Goal: Information Seeking & Learning: Understand process/instructions

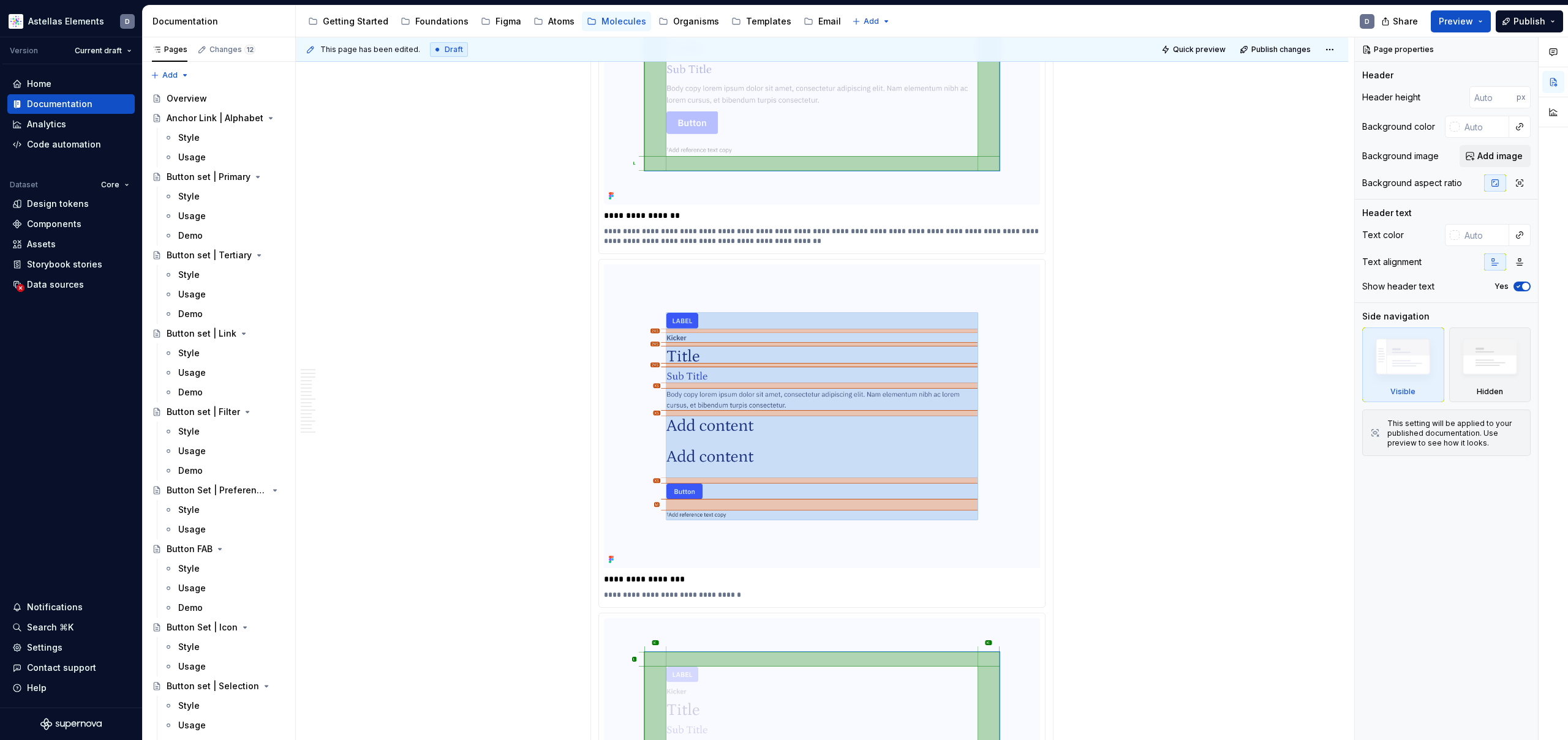
scroll to position [5649, 0]
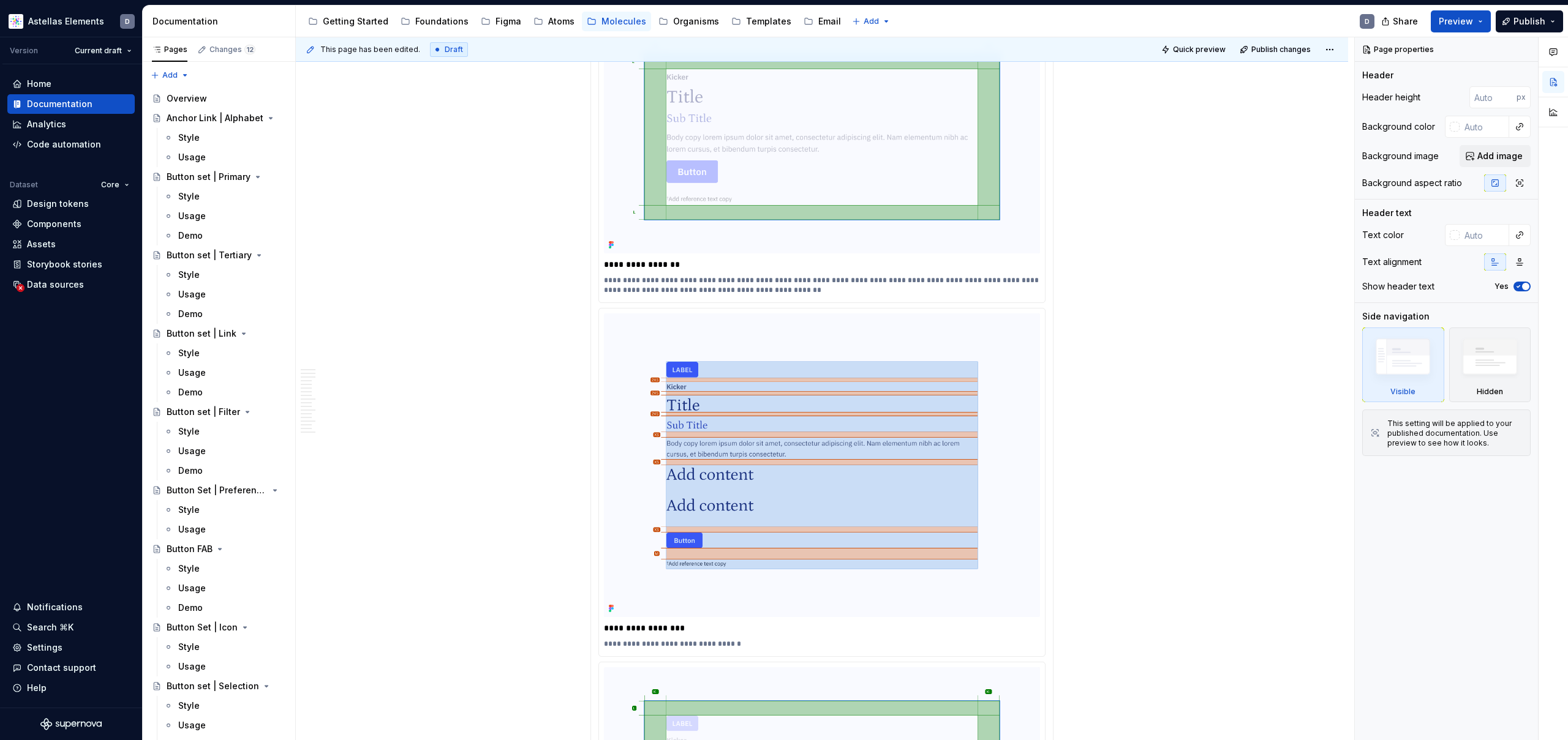
type textarea "*"
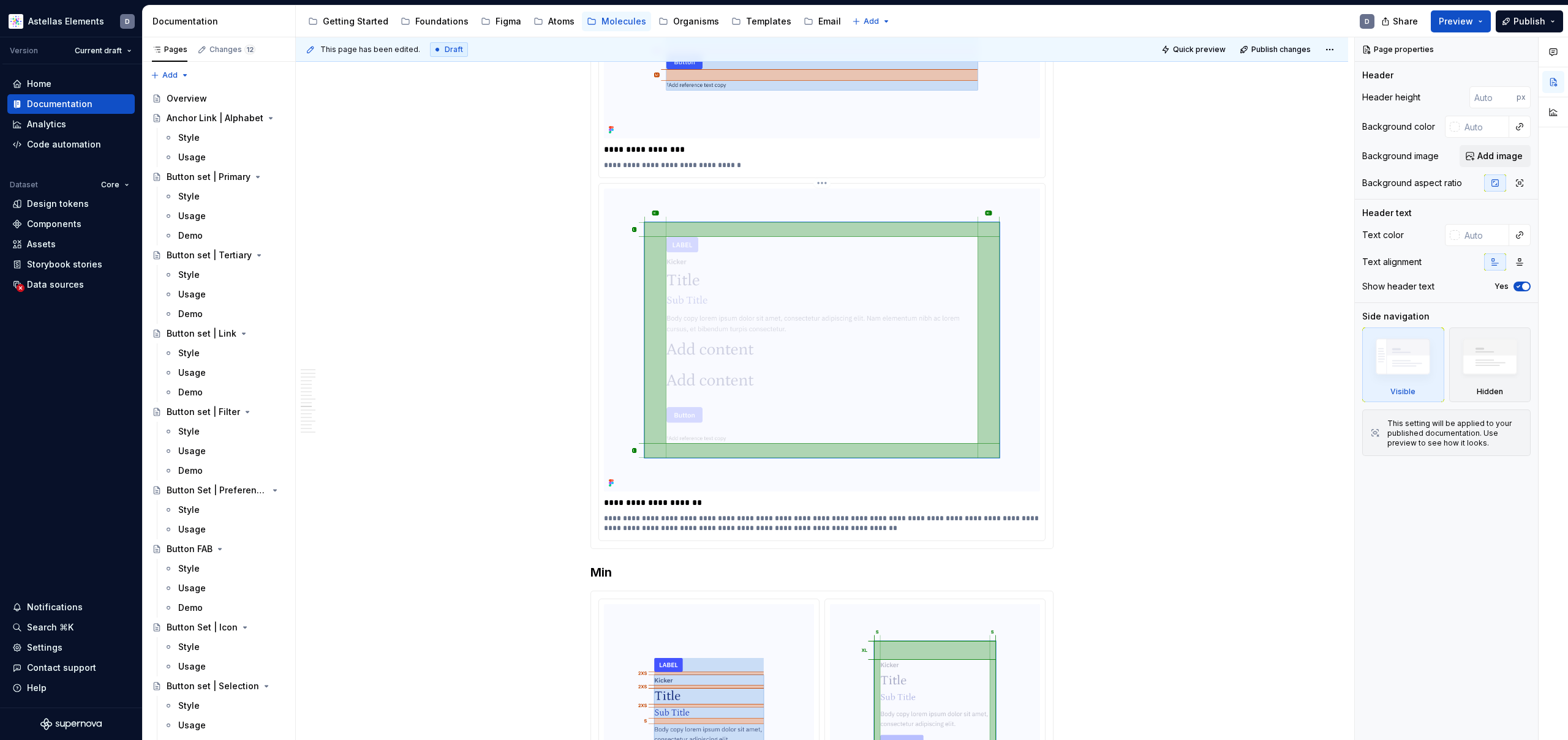
scroll to position [6130, 0]
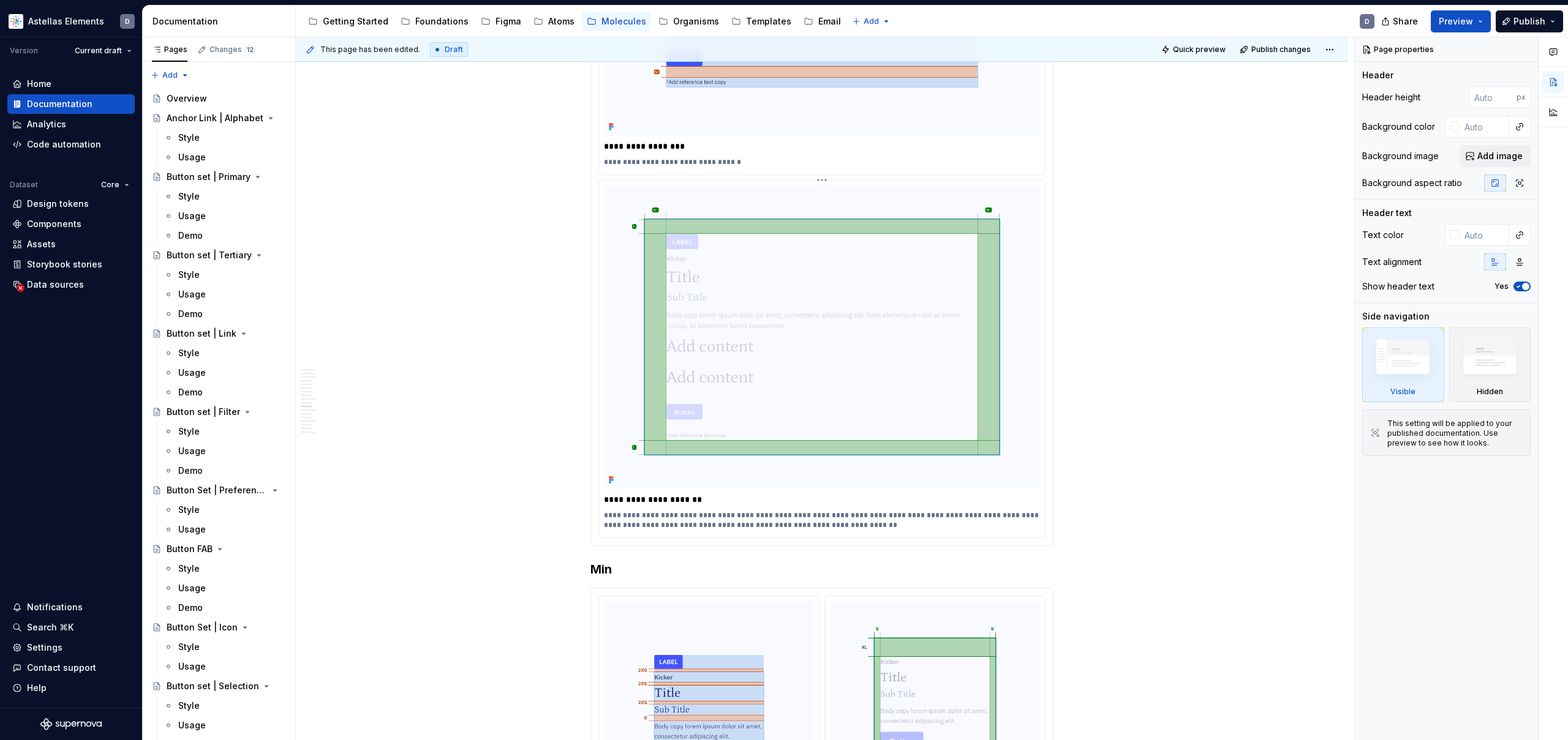
click at [713, 510] on p "**********" at bounding box center [821, 520] width 436 height 20
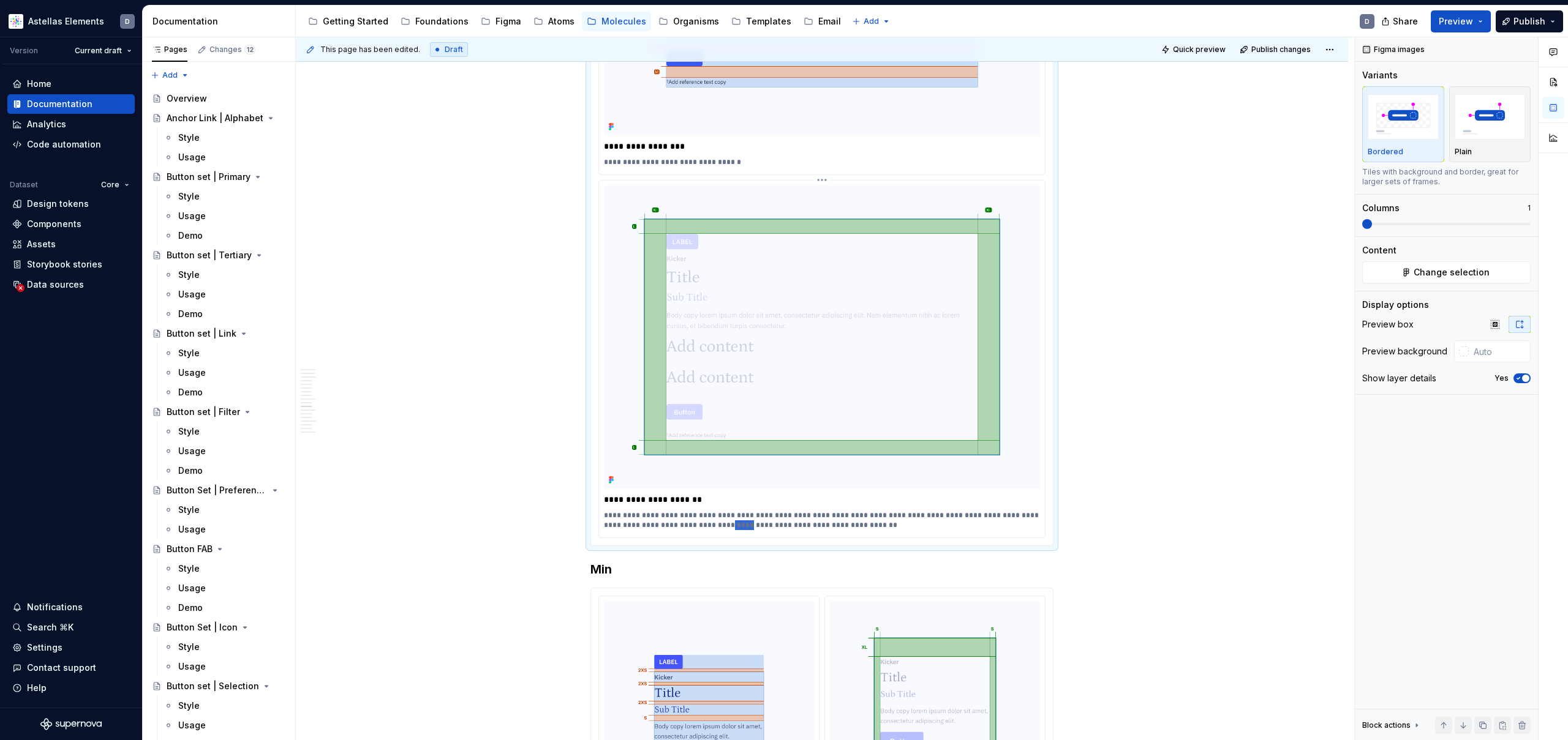
click at [713, 510] on p "**********" at bounding box center [821, 520] width 436 height 20
click at [737, 510] on p "**********" at bounding box center [821, 520] width 436 height 20
click at [738, 510] on p "**********" at bounding box center [821, 520] width 436 height 20
click at [705, 510] on p "**********" at bounding box center [821, 520] width 436 height 20
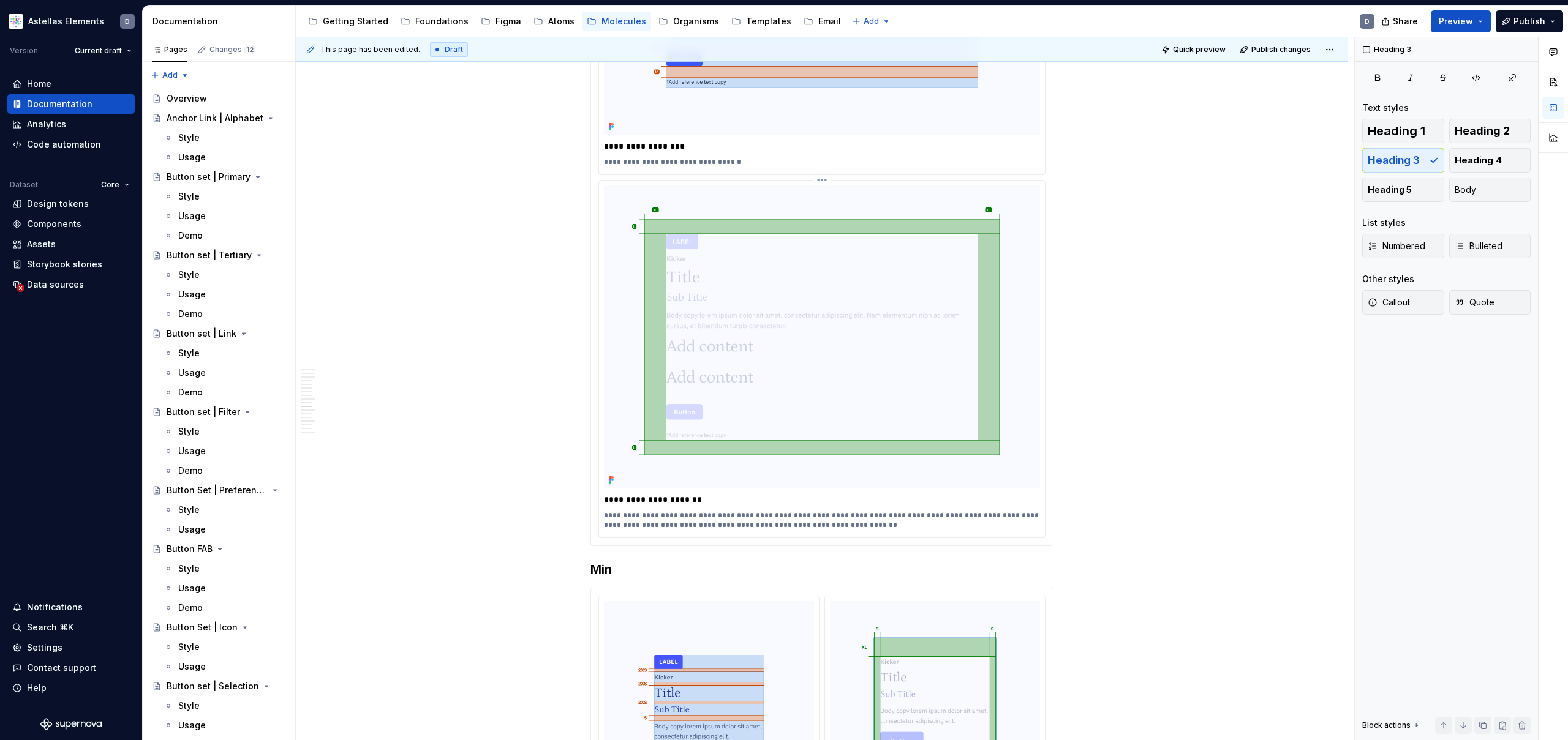
click at [703, 510] on p "**********" at bounding box center [821, 520] width 436 height 20
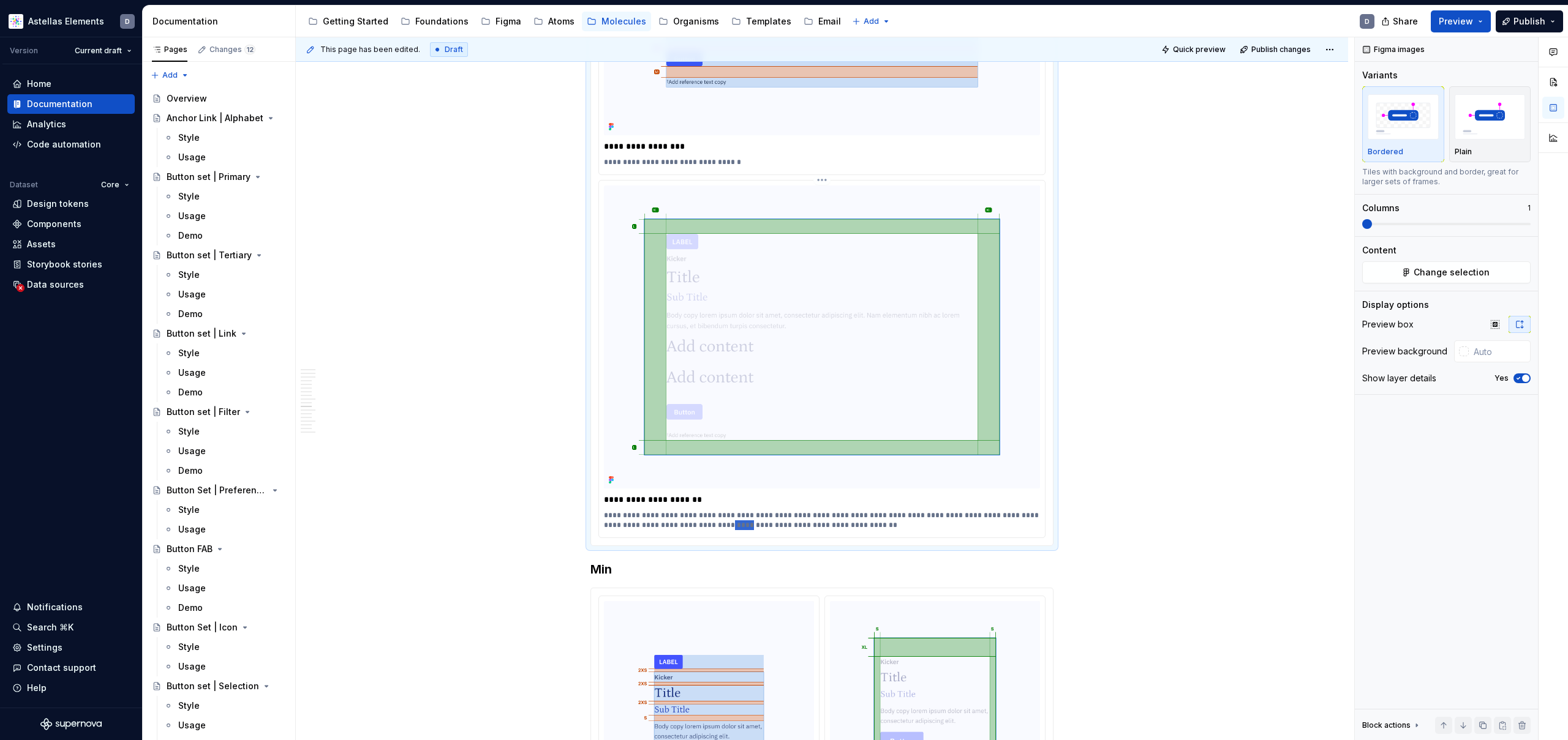
click at [703, 510] on p "**********" at bounding box center [821, 520] width 436 height 20
click at [744, 510] on p "**********" at bounding box center [821, 520] width 436 height 20
click at [711, 510] on p "**********" at bounding box center [821, 520] width 436 height 20
click at [716, 510] on p "**********" at bounding box center [821, 520] width 436 height 20
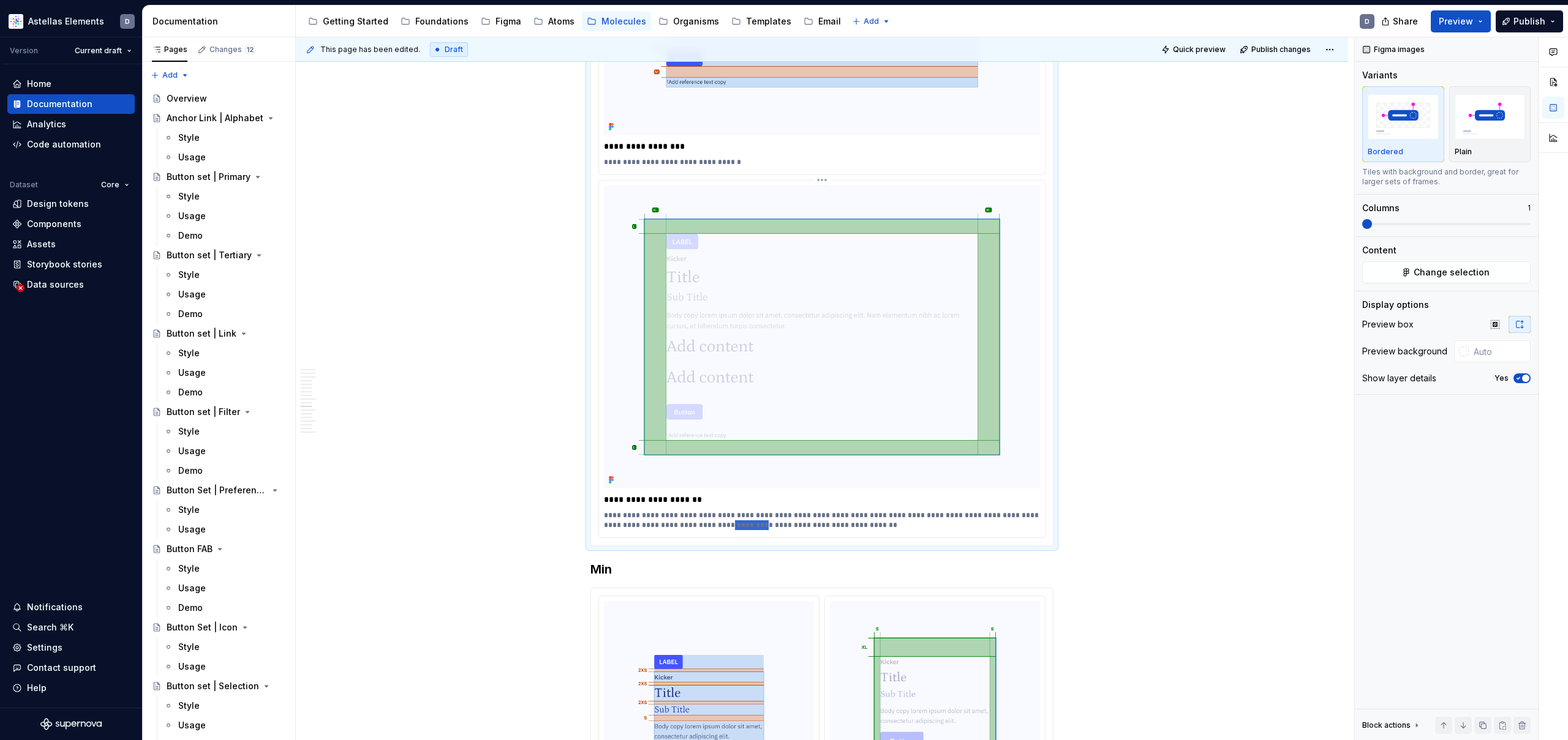
drag, startPoint x: 736, startPoint y: 477, endPoint x: 704, endPoint y: 477, distance: 32.0
click at [703, 510] on p "**********" at bounding box center [821, 520] width 436 height 20
click at [820, 510] on p "**********" at bounding box center [821, 520] width 436 height 20
click at [507, 479] on div "This page has been edited. Draft Quick preview Publish changes Teaser Content B…" at bounding box center [825, 389] width 1058 height 704
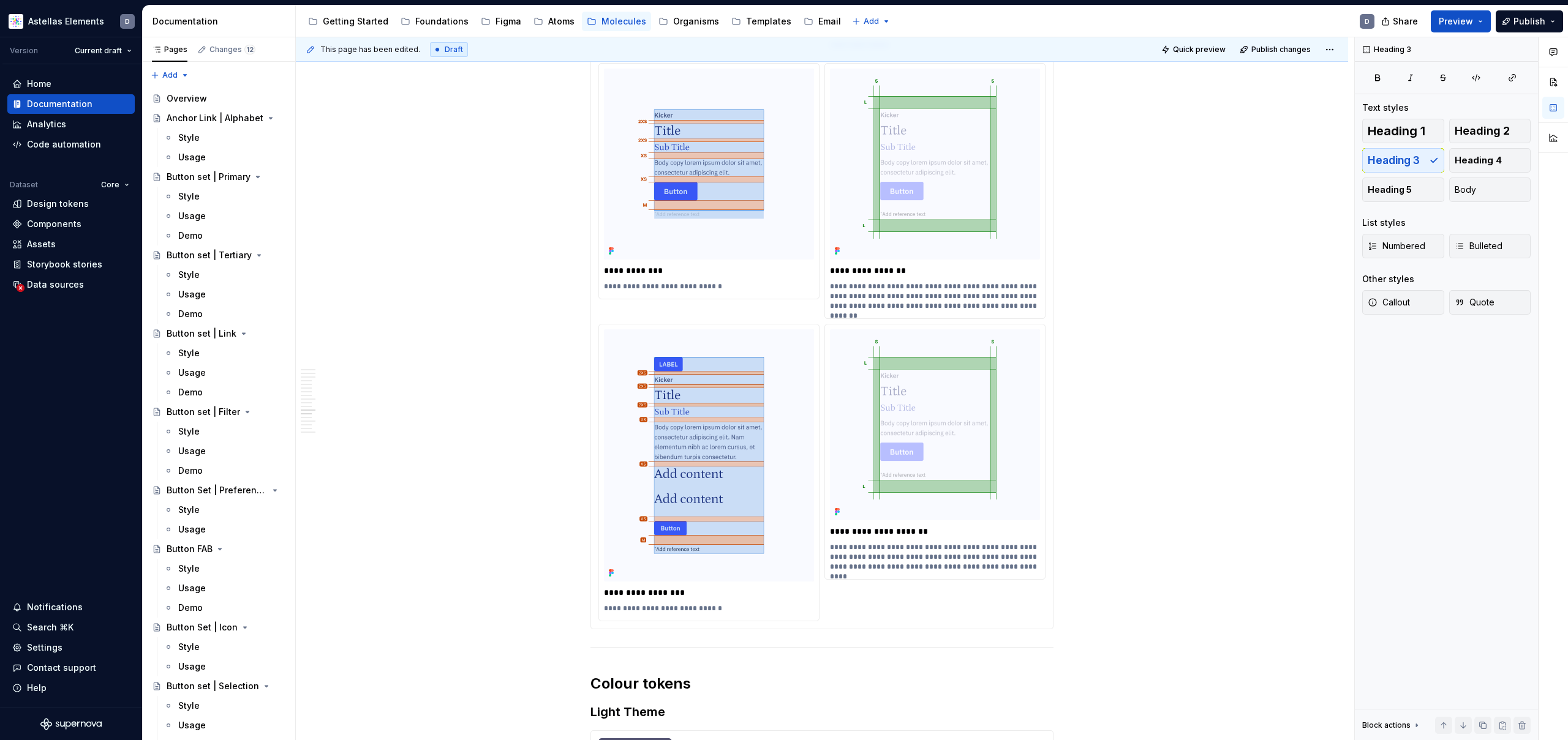
scroll to position [6975, 0]
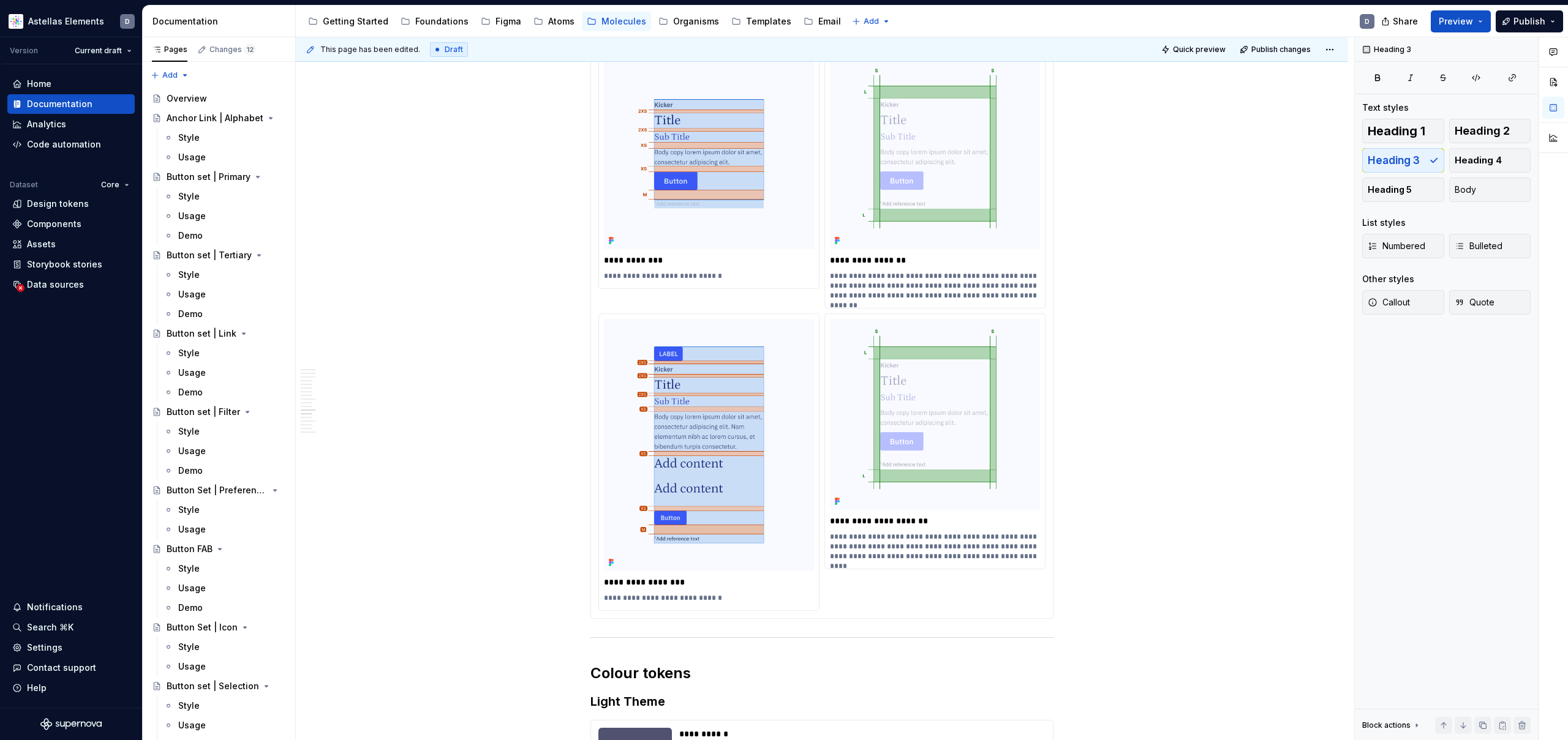
type textarea "*"
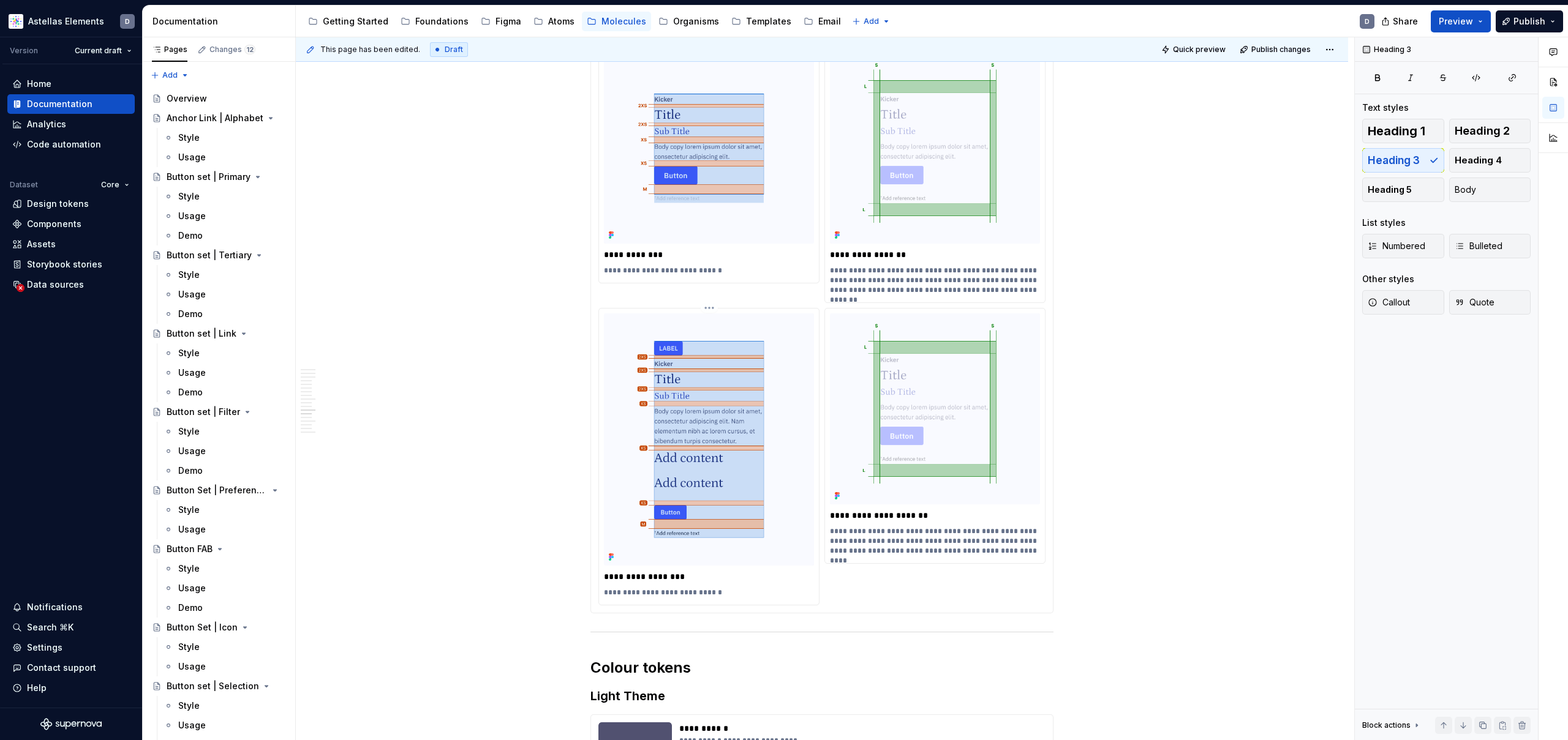
scroll to position [7010, 0]
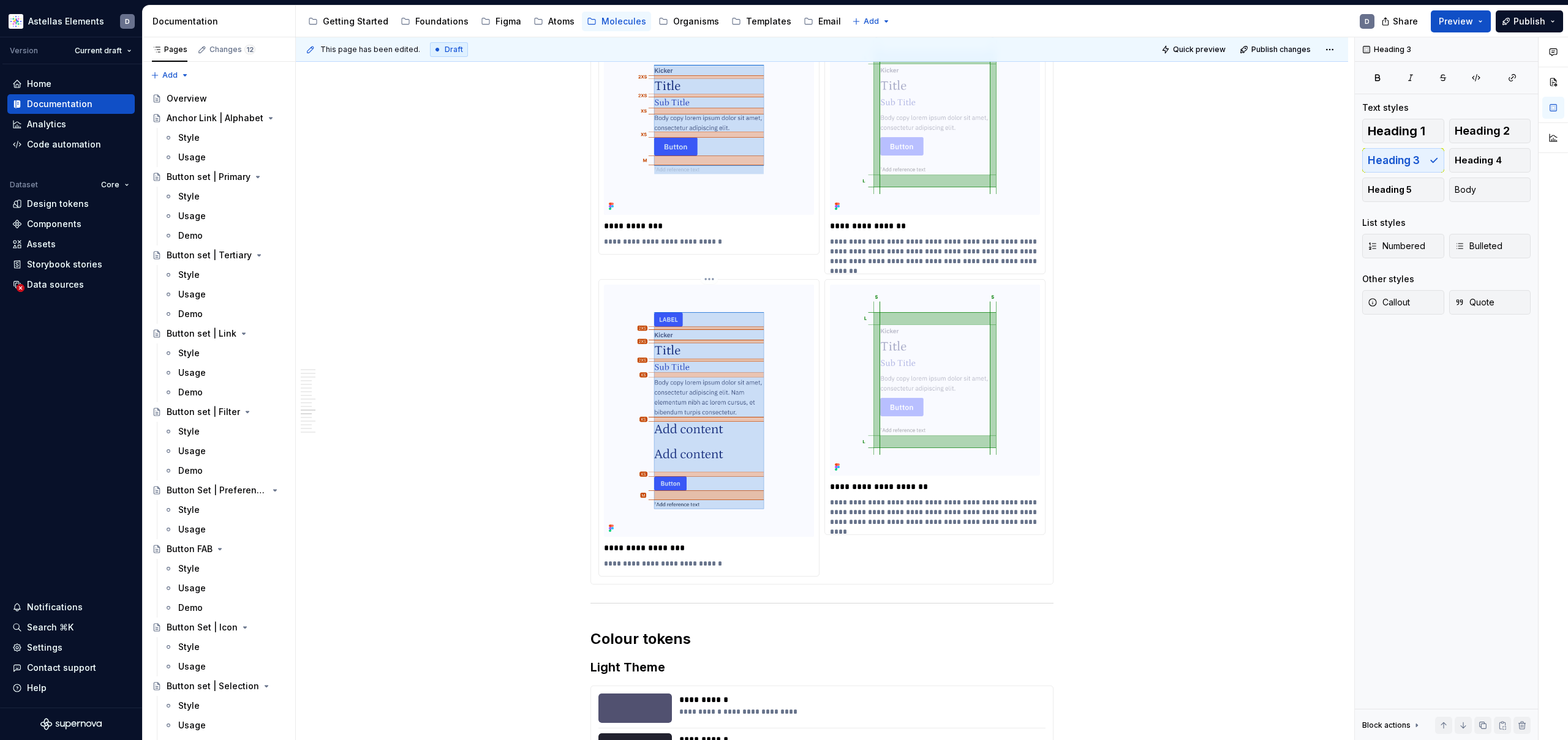
click at [711, 559] on p "**********" at bounding box center [709, 563] width 210 height 10
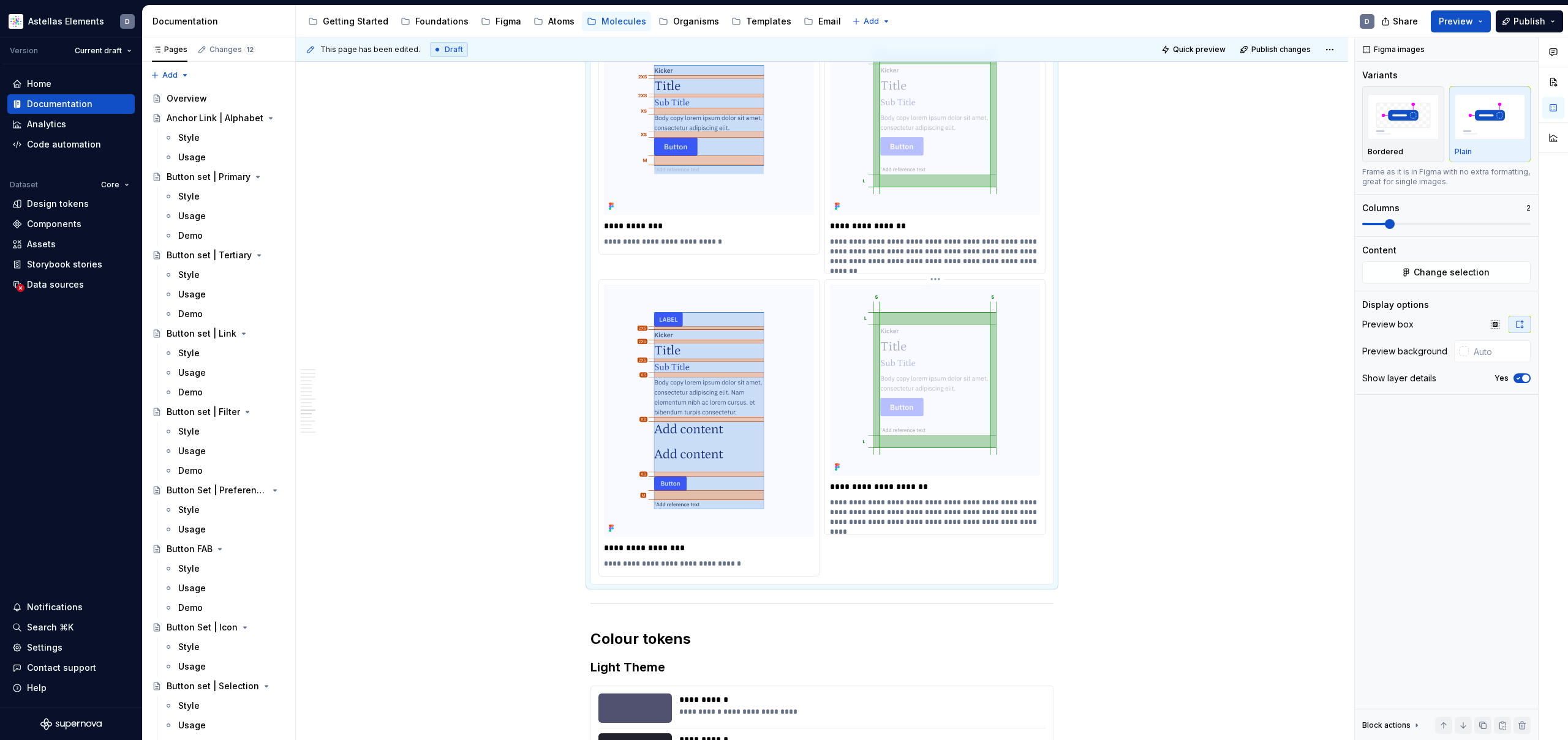
click at [859, 497] on p "**********" at bounding box center [935, 512] width 210 height 30
click at [990, 497] on p "**********" at bounding box center [935, 517] width 210 height 39
click at [923, 497] on p "**********" at bounding box center [935, 517] width 210 height 39
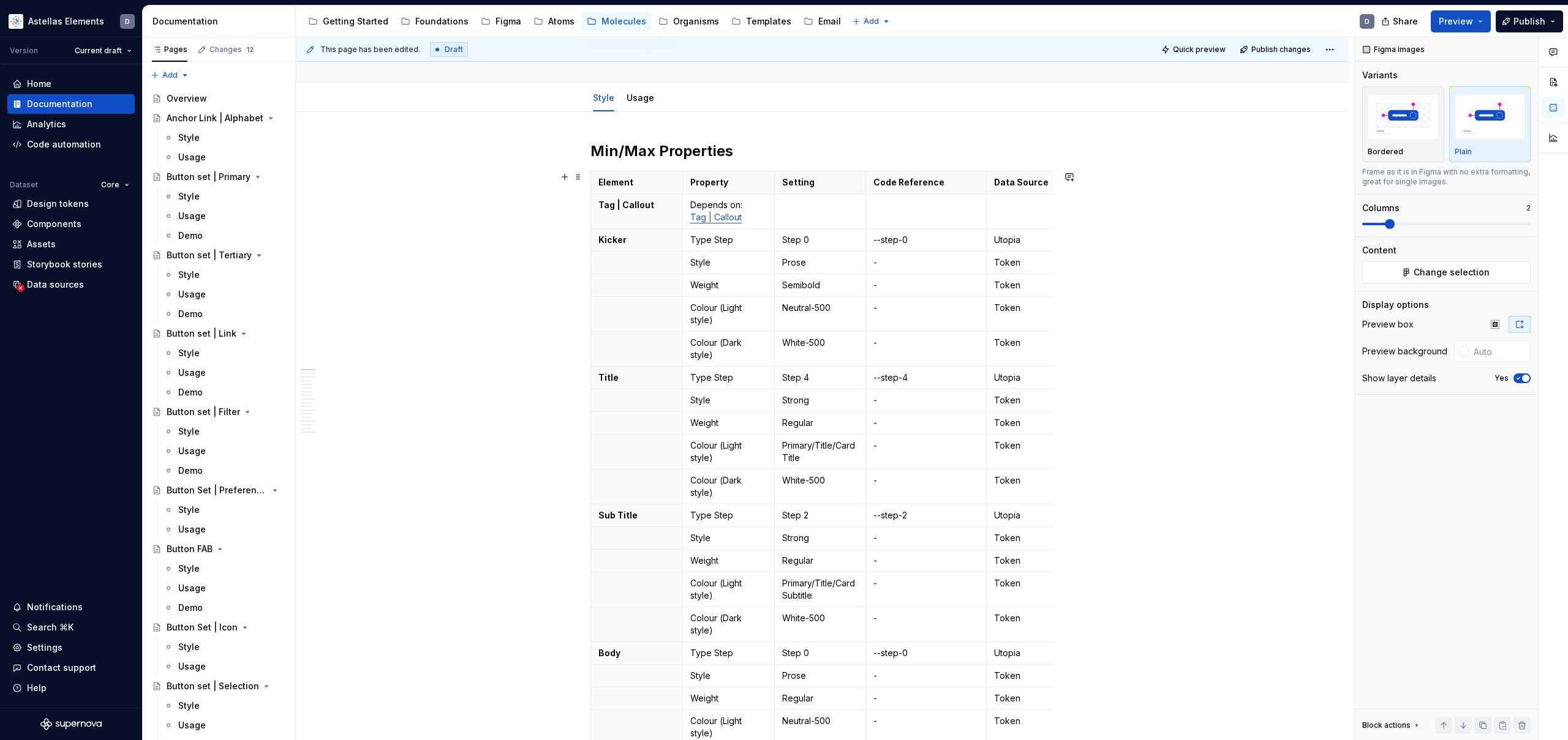
scroll to position [0, 0]
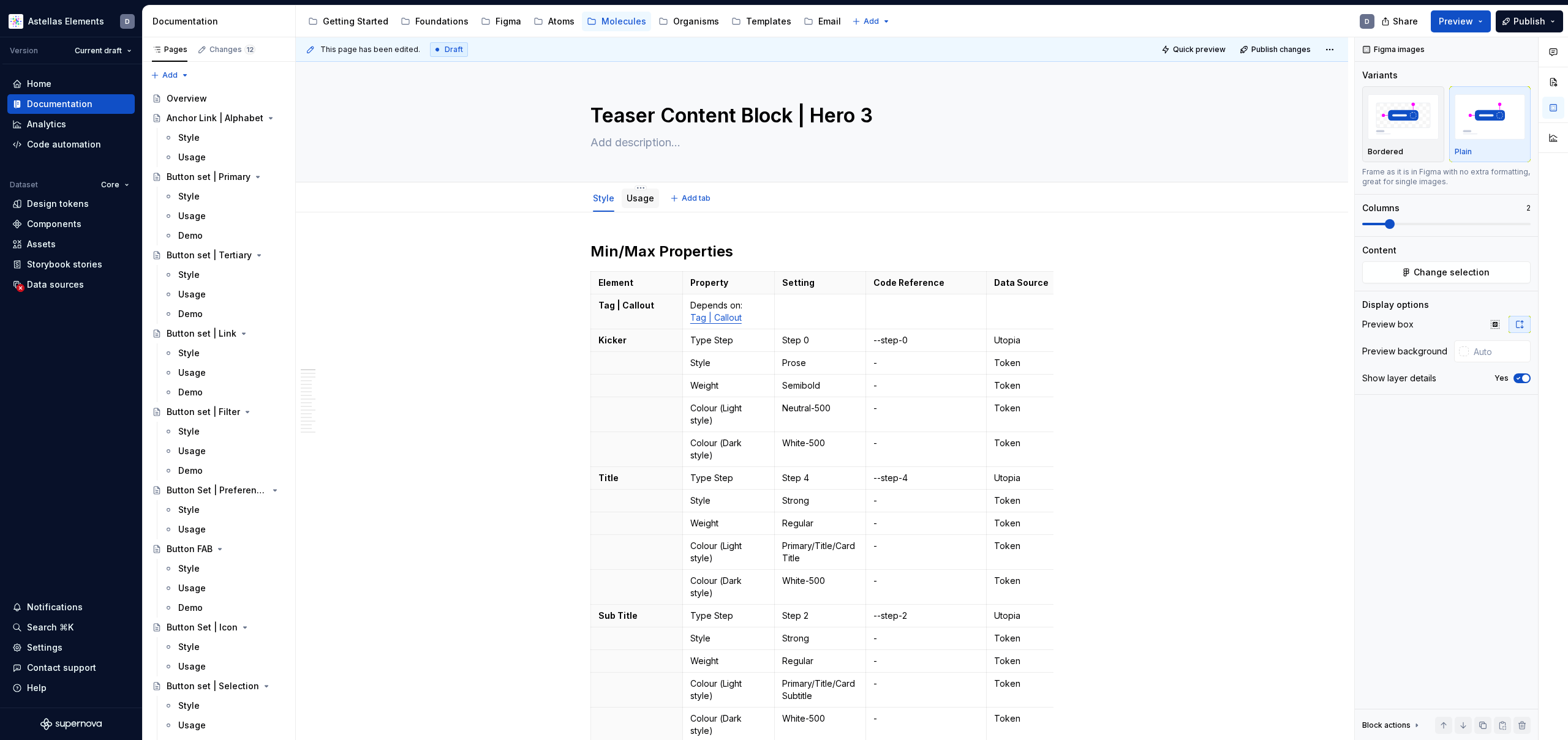
click at [644, 196] on link "Usage" at bounding box center [641, 197] width 28 height 10
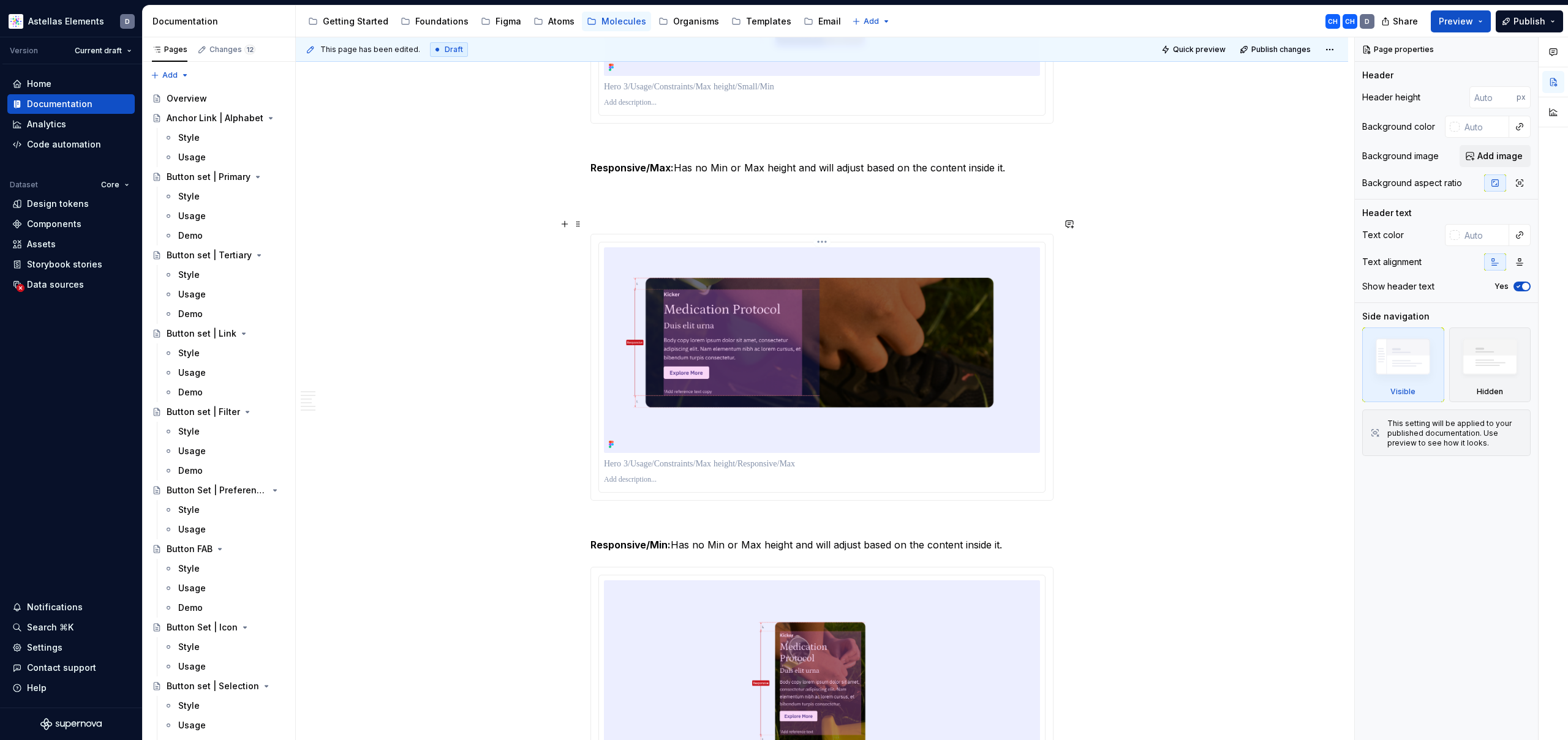
scroll to position [2967, 0]
click at [691, 204] on p at bounding box center [822, 211] width 463 height 15
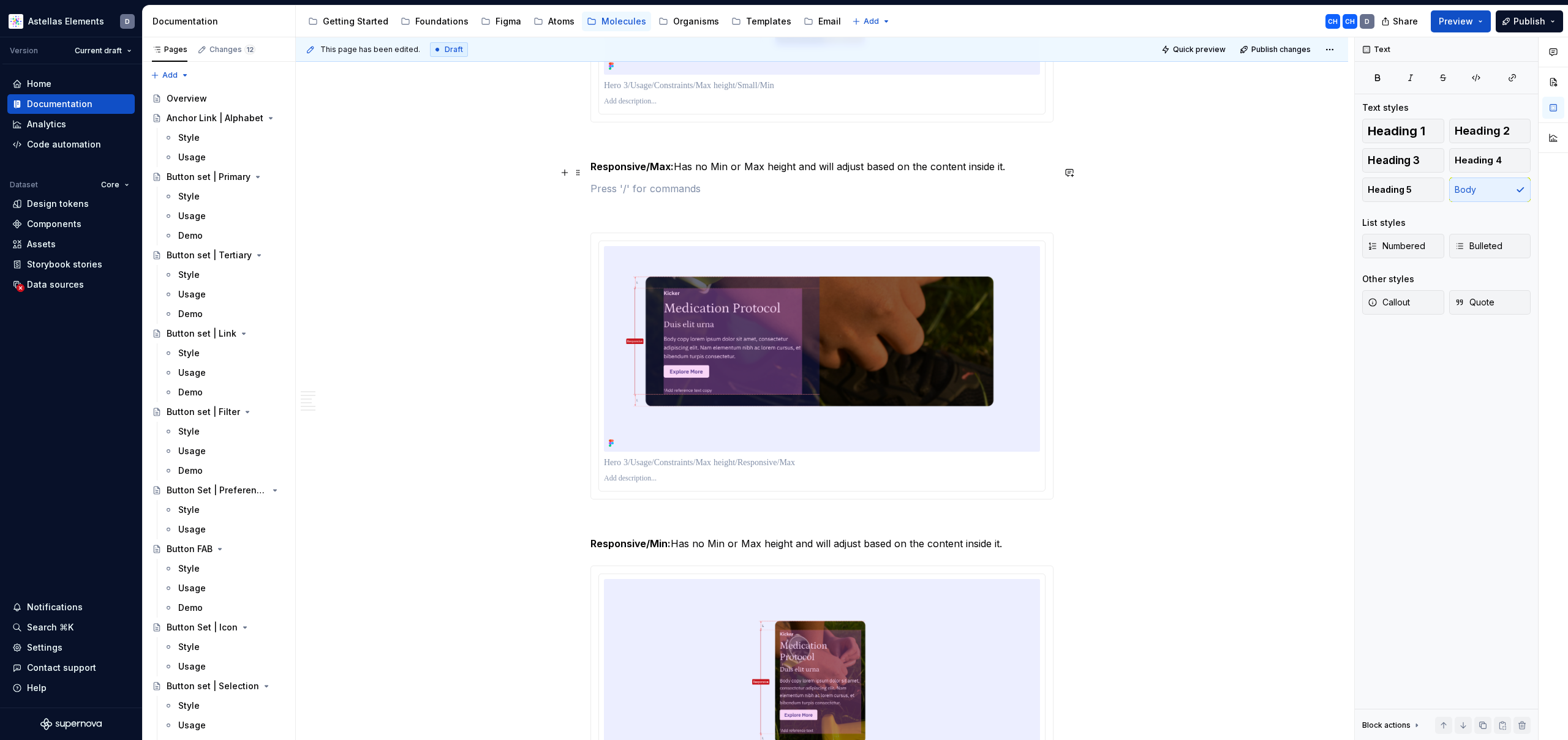
click at [736, 181] on p at bounding box center [822, 189] width 463 height 15
click at [1157, 202] on div "**********" at bounding box center [821, 476] width 1052 height 6464
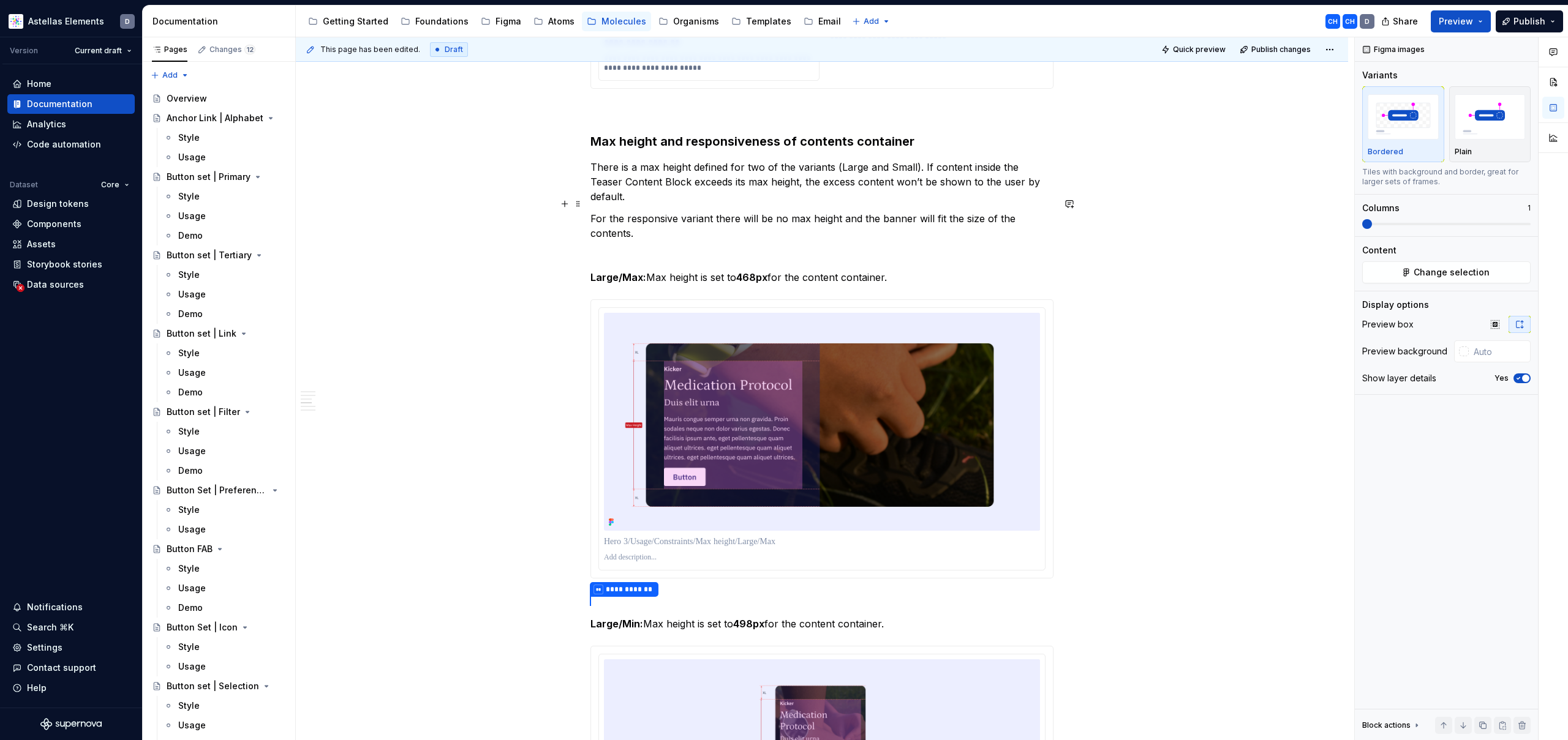
scroll to position [1539, 0]
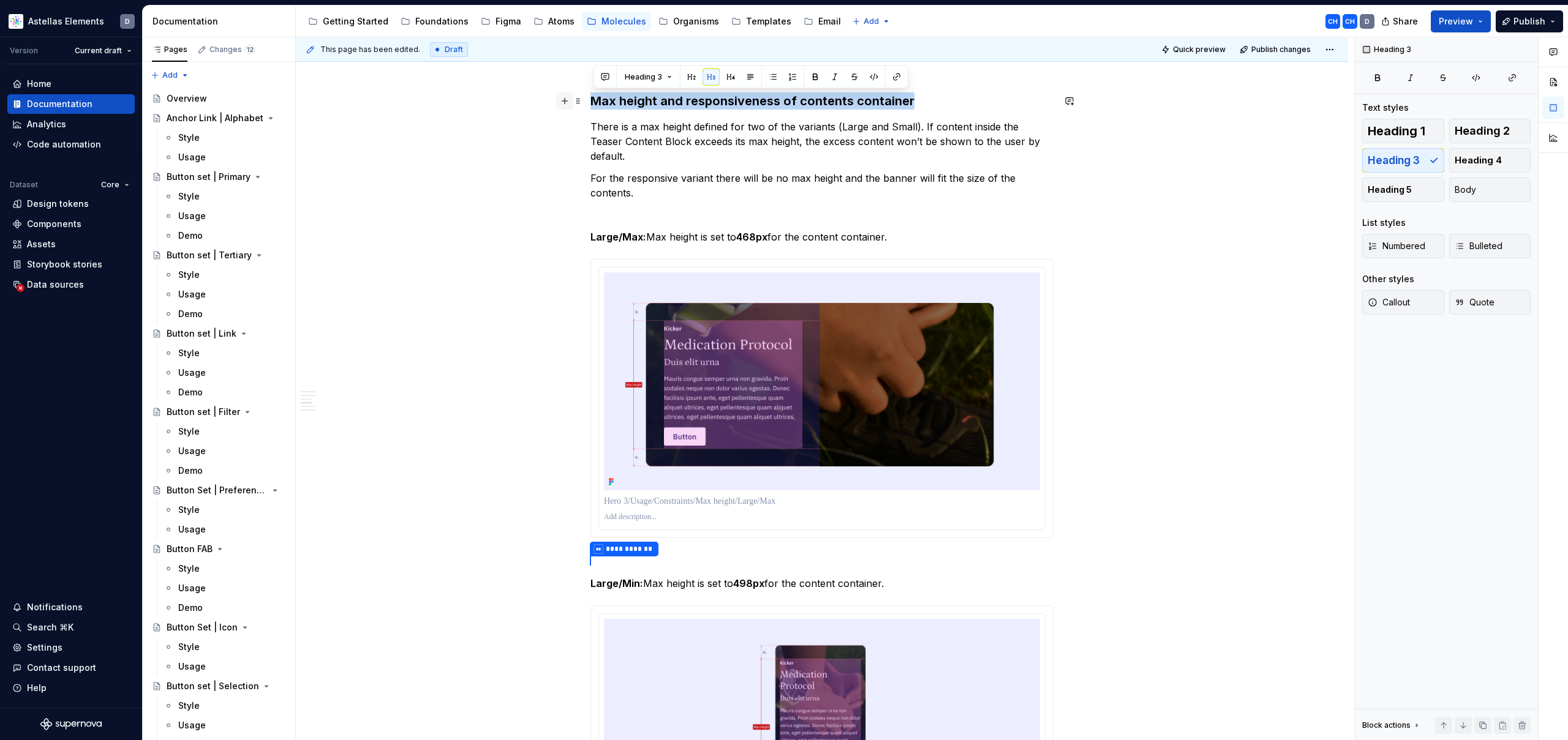
drag, startPoint x: 919, startPoint y: 100, endPoint x: 567, endPoint y: 101, distance: 352.0
copy h3 "Max height and responsiveness of contents container"
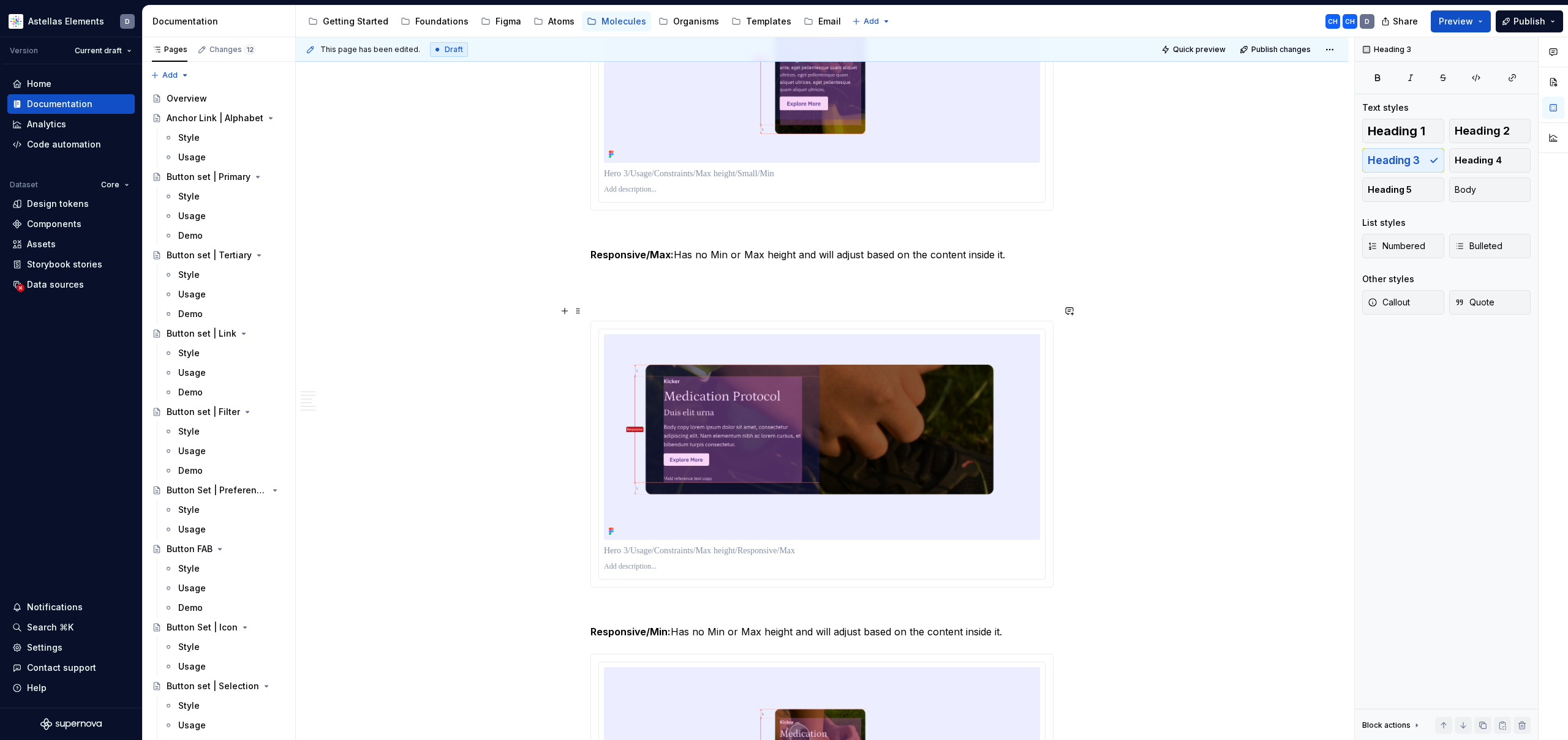
scroll to position [2914, 0]
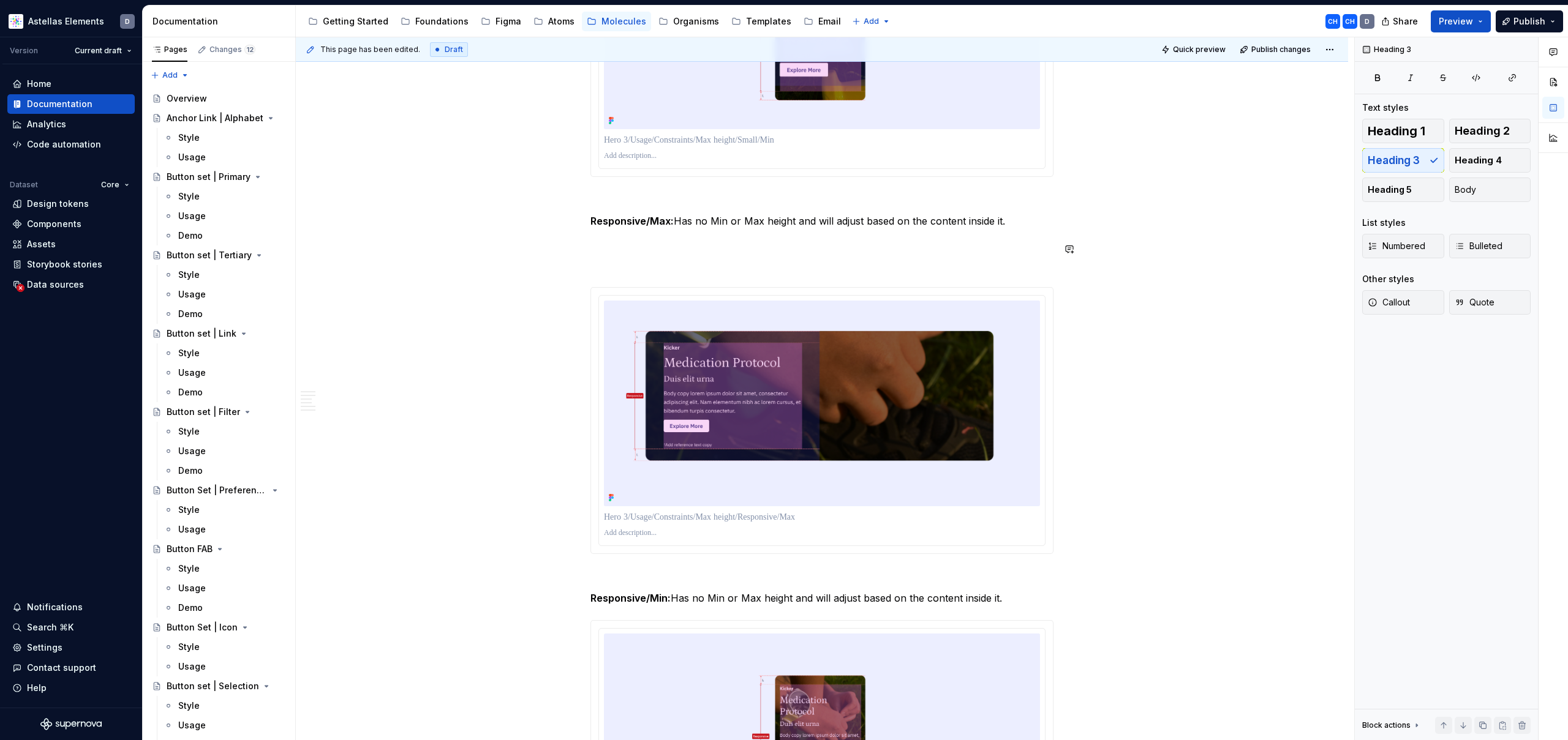
click at [687, 260] on div "**********" at bounding box center [822, 428] width 463 height 6198
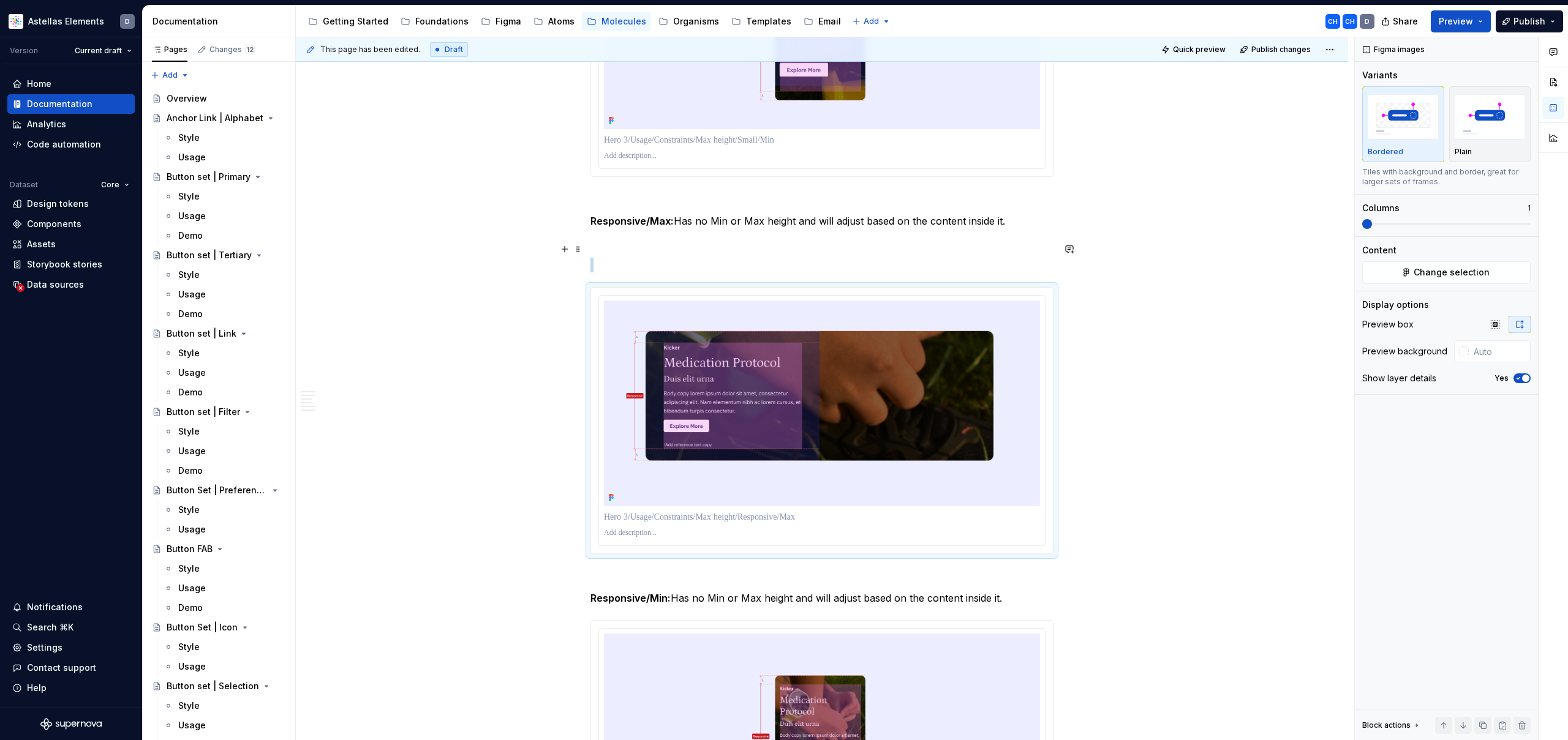
click at [673, 258] on p at bounding box center [822, 265] width 463 height 15
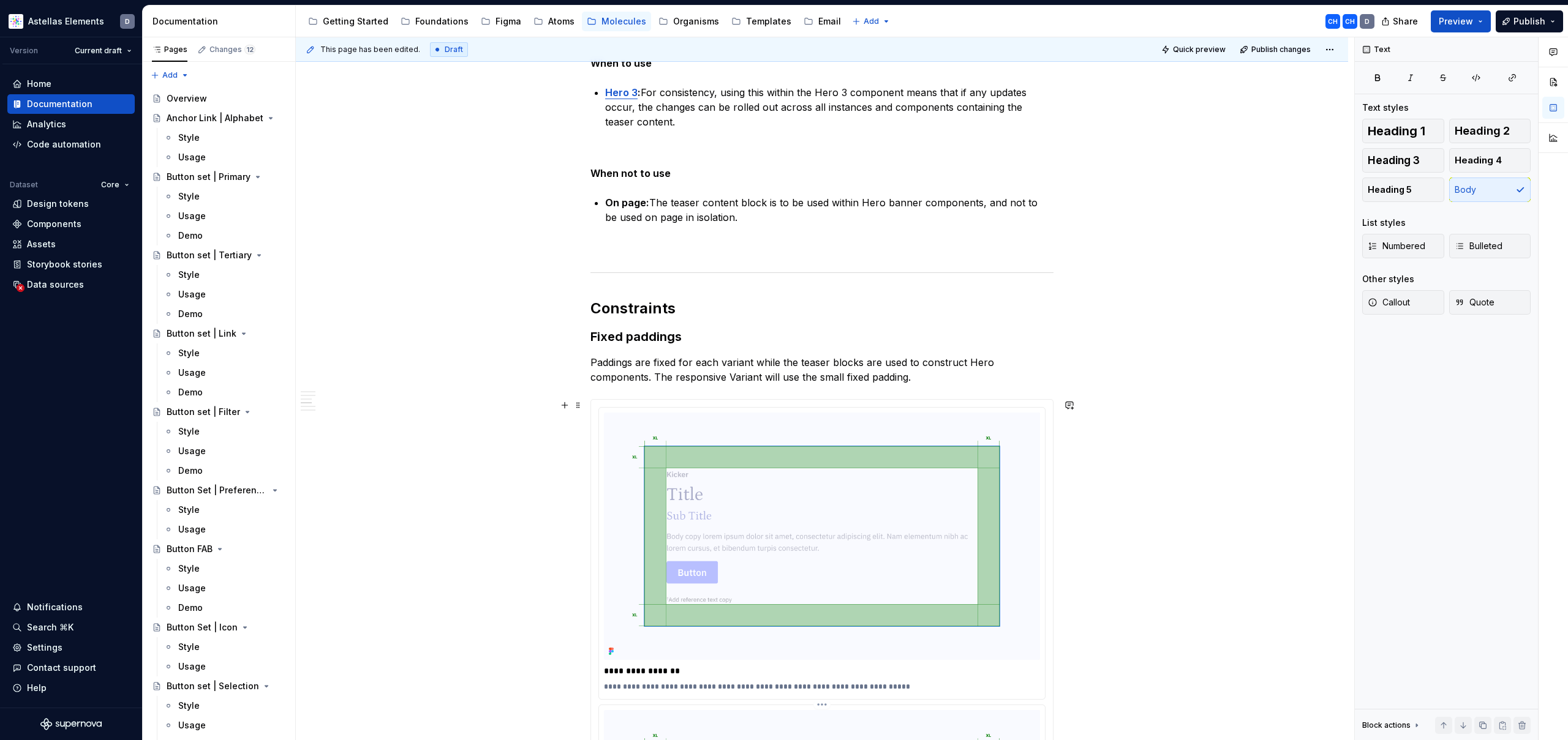
scroll to position [0, 0]
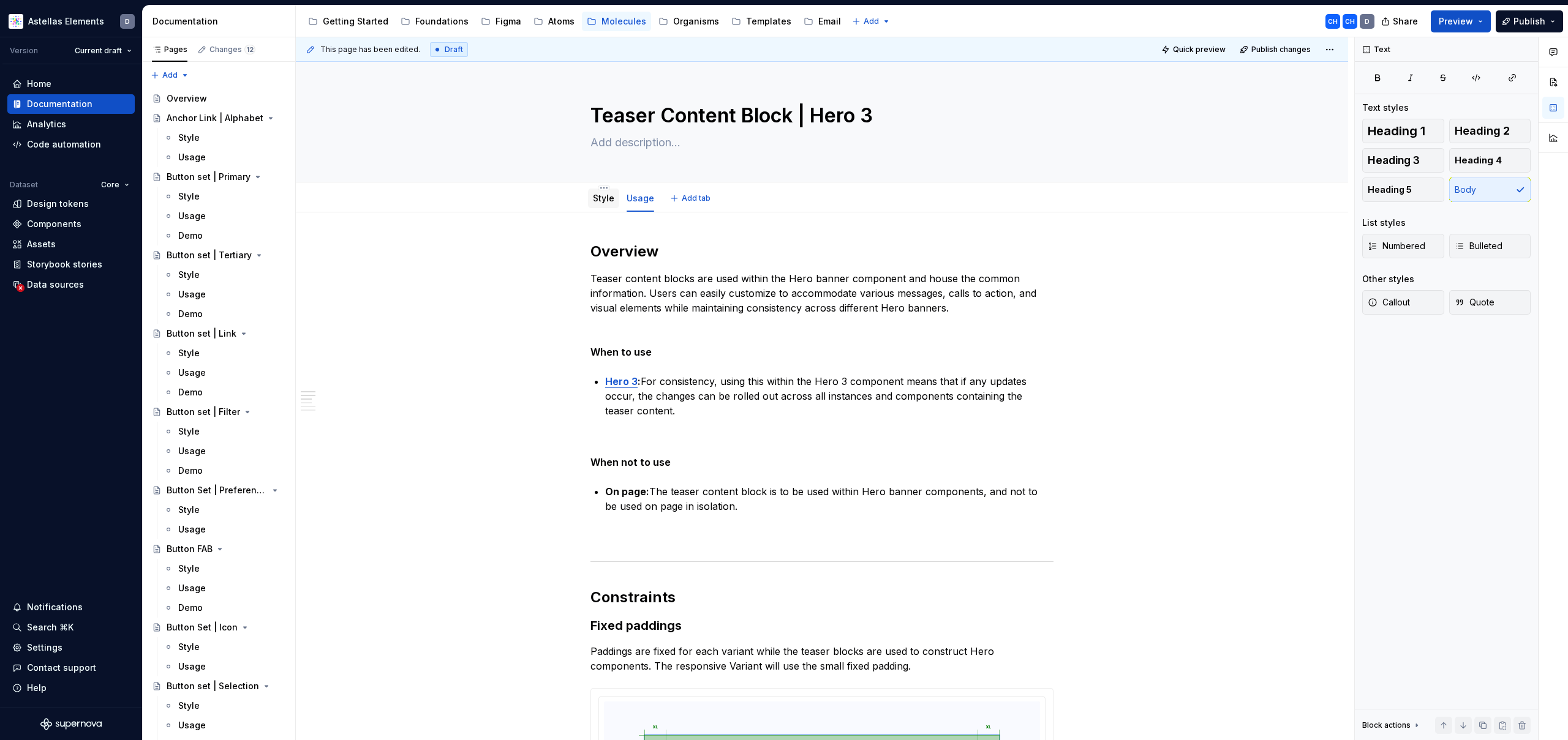
click at [600, 201] on link "Style" at bounding box center [603, 197] width 21 height 10
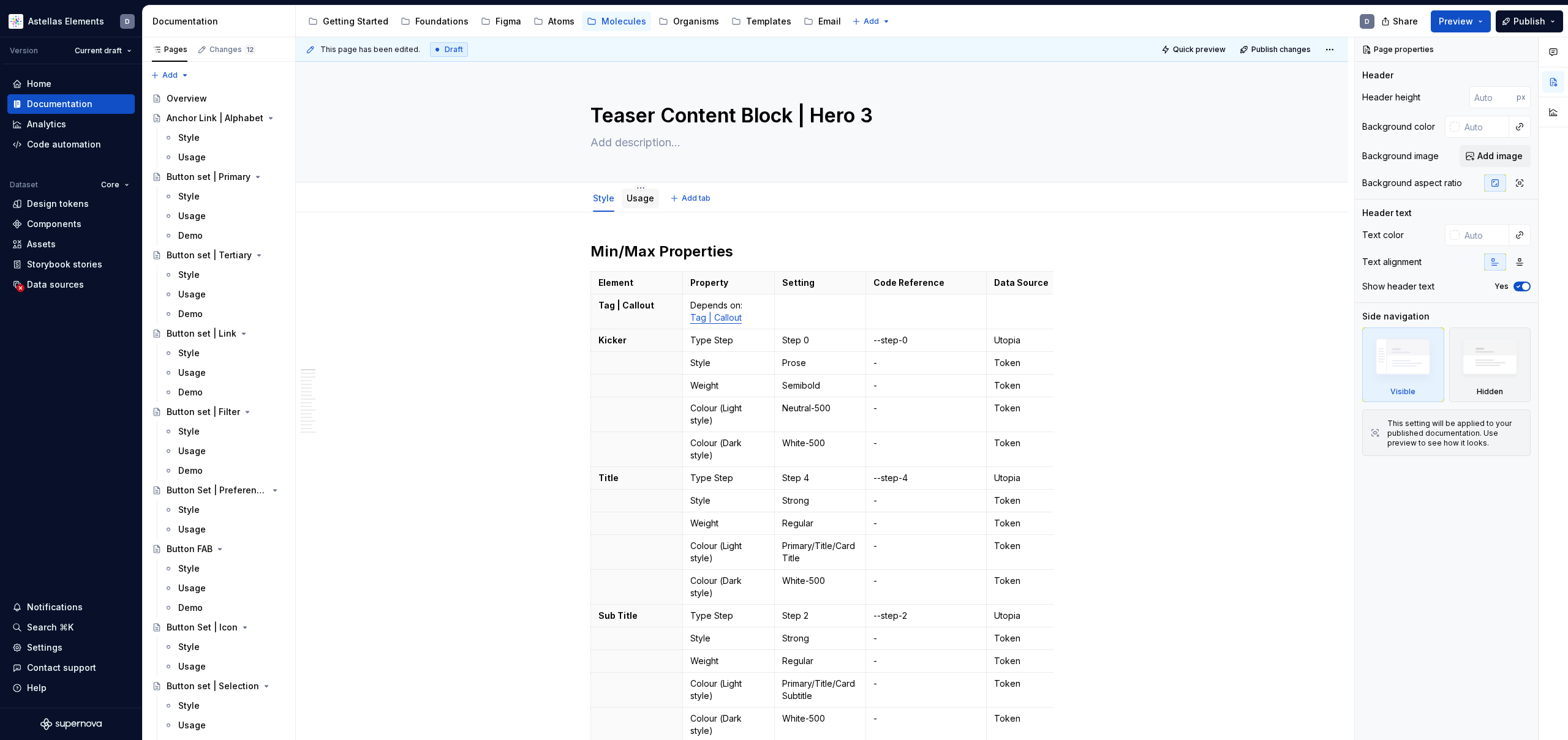
click at [640, 204] on div "Usage" at bounding box center [641, 198] width 28 height 12
click at [638, 201] on link "Usage" at bounding box center [641, 197] width 28 height 10
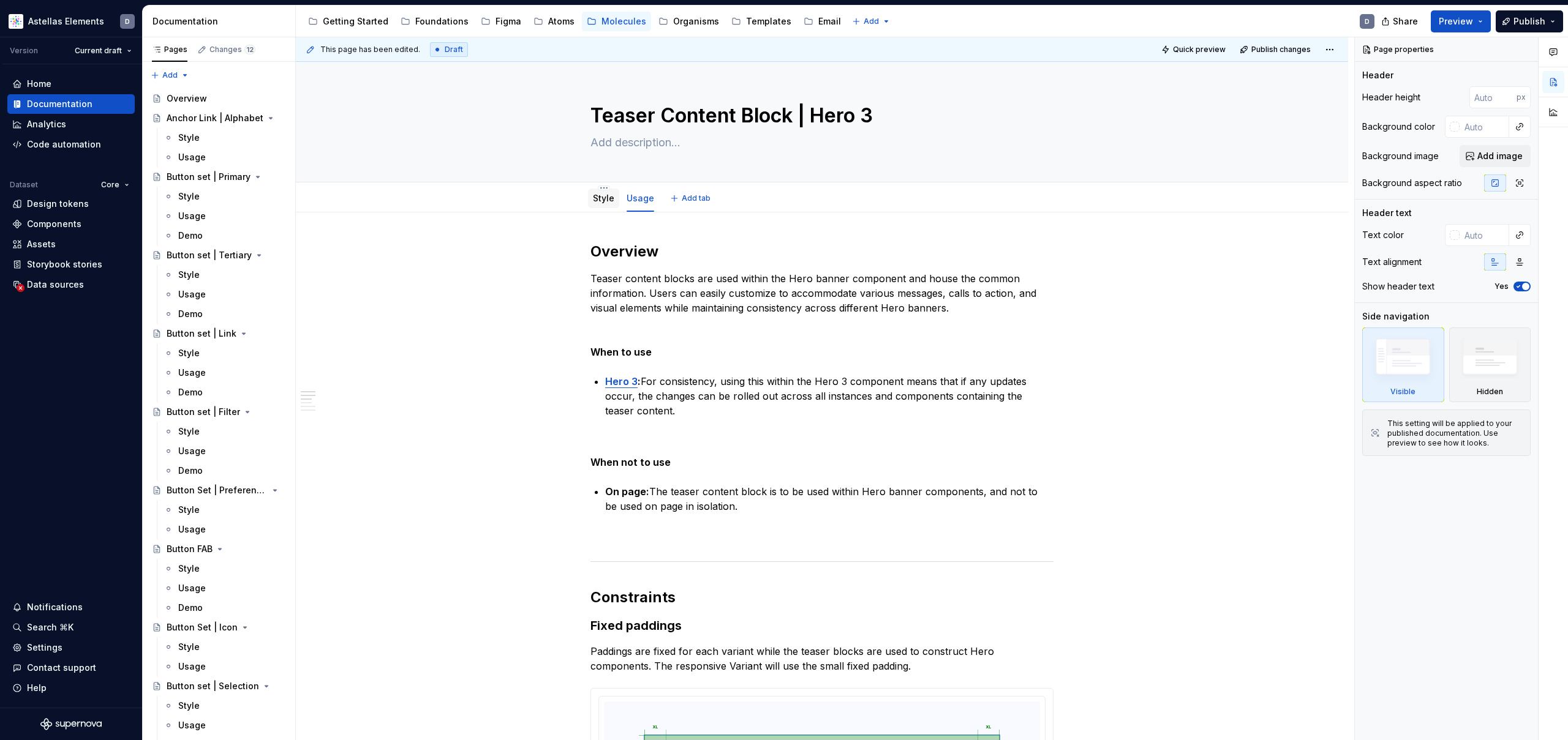
click at [605, 197] on link "Style" at bounding box center [603, 197] width 21 height 10
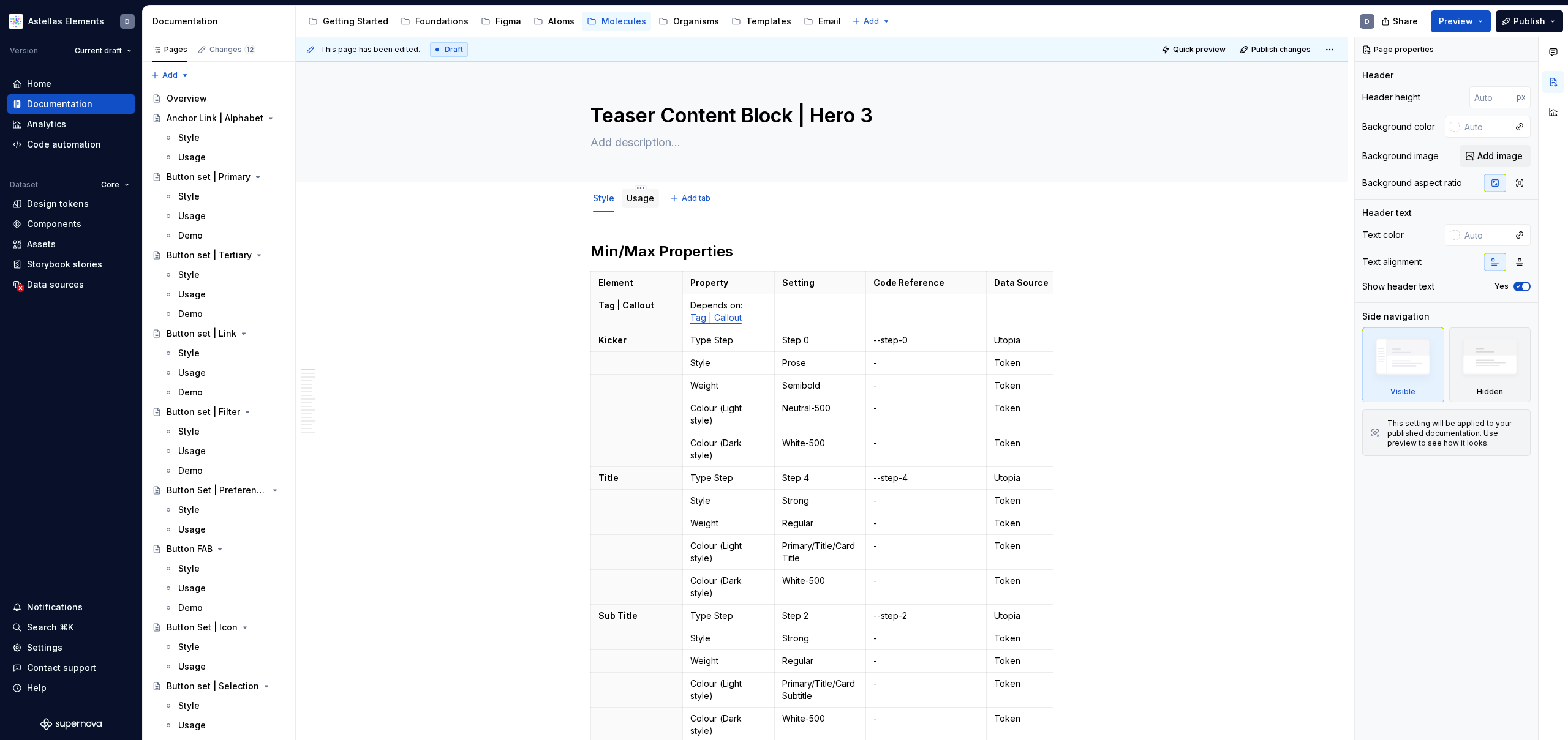
click at [638, 204] on div "Usage" at bounding box center [641, 198] width 28 height 12
click at [648, 203] on link "Usage" at bounding box center [641, 197] width 28 height 10
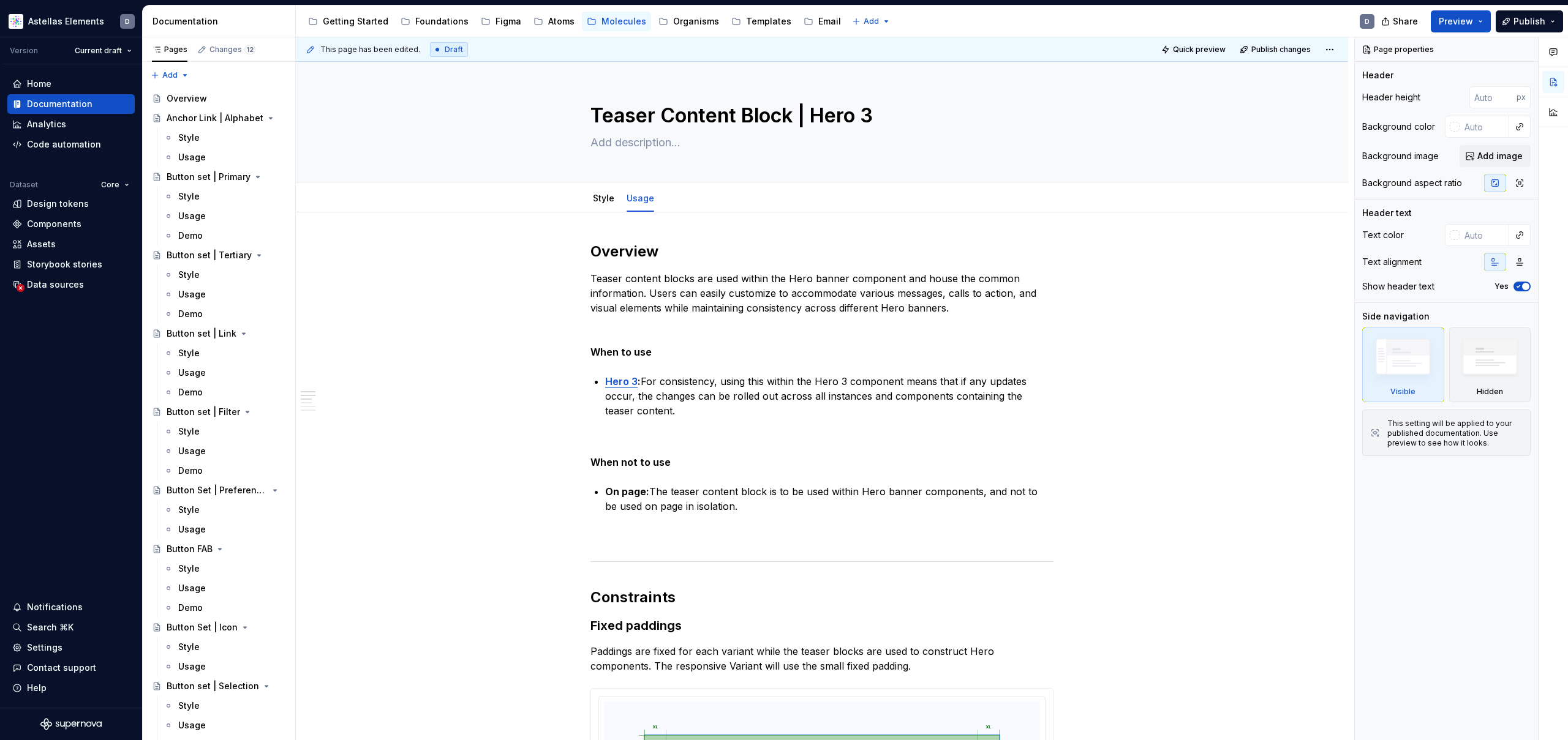
type textarea "*"
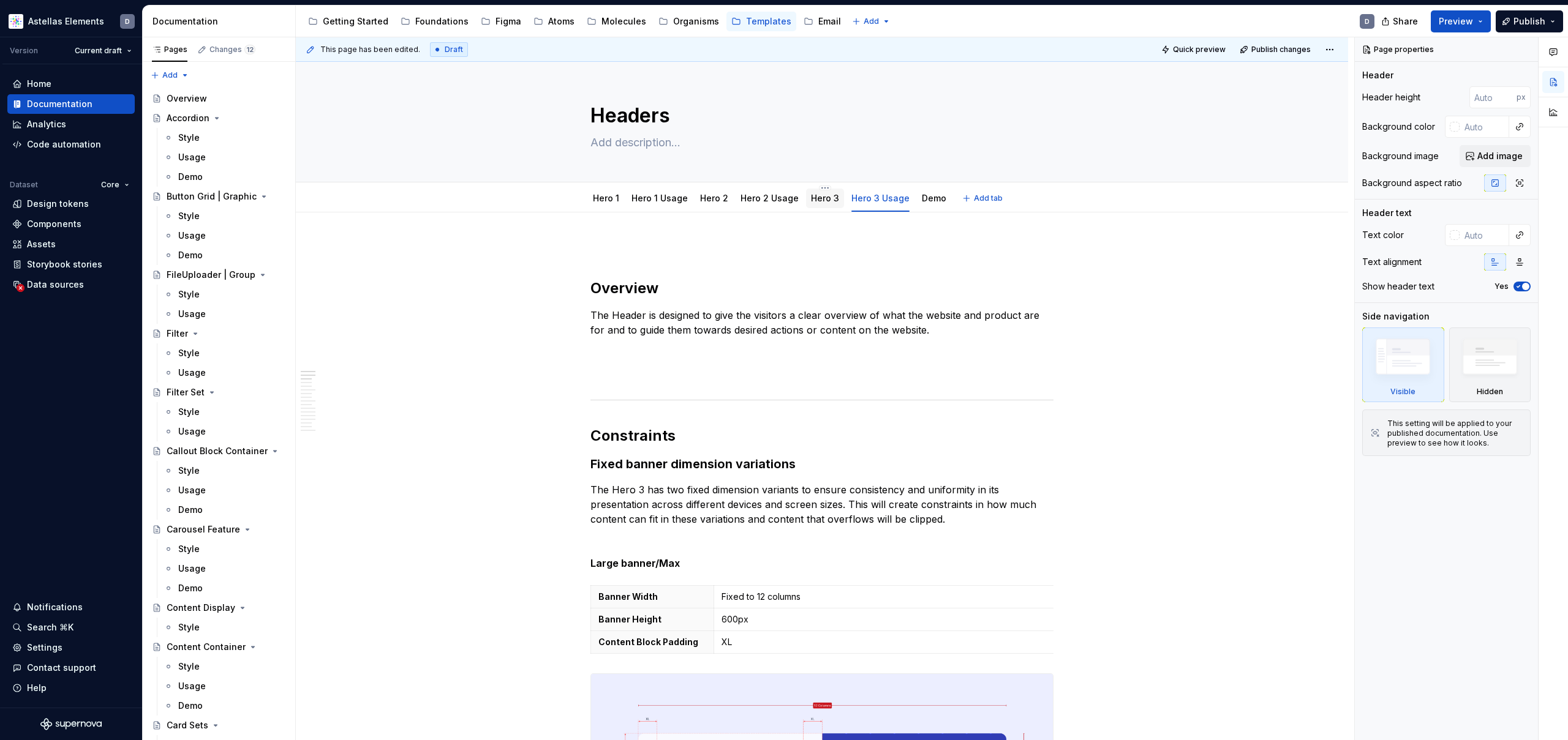
click at [818, 200] on link "Hero 3" at bounding box center [825, 197] width 28 height 10
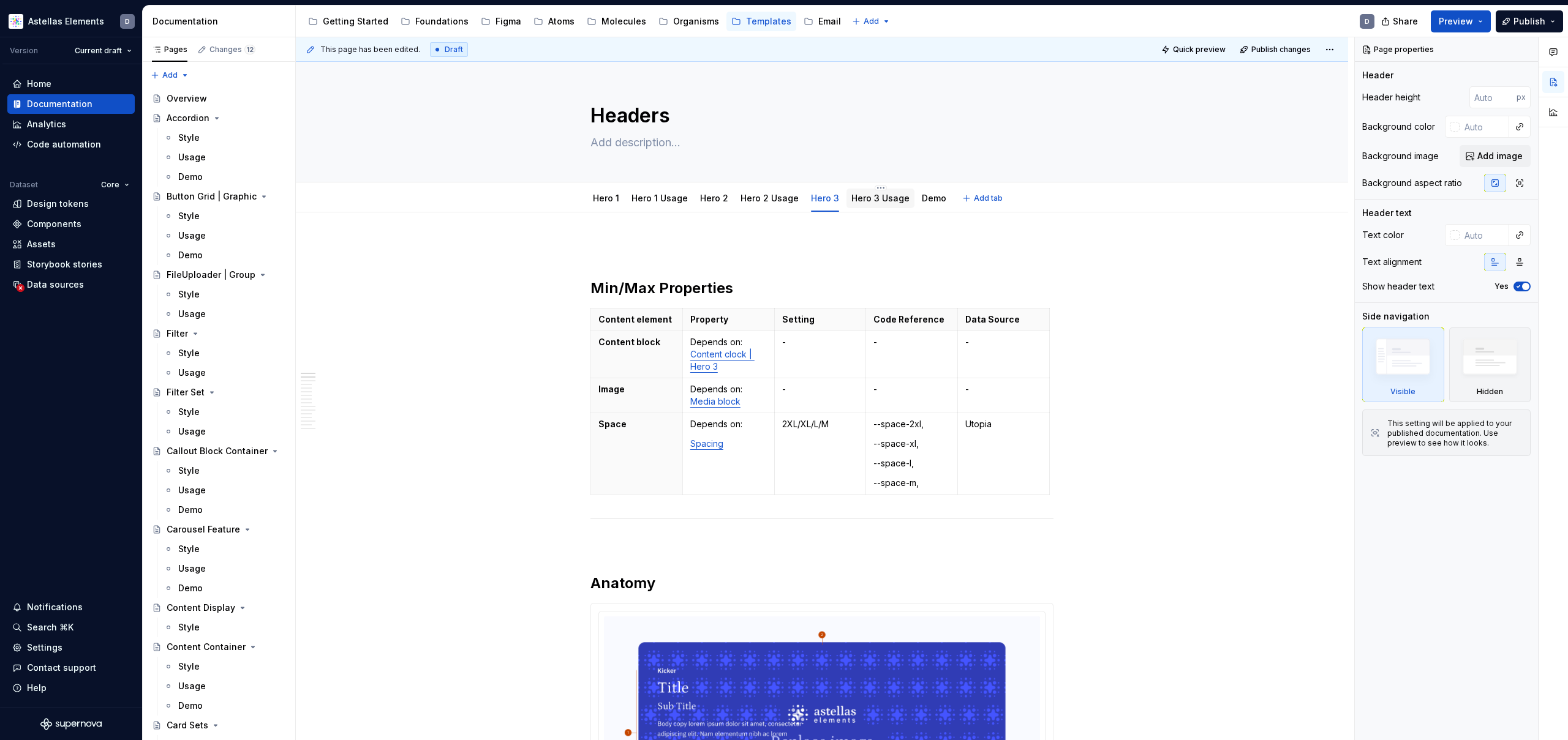
click at [883, 195] on link "Hero 3 Usage" at bounding box center [880, 197] width 59 height 10
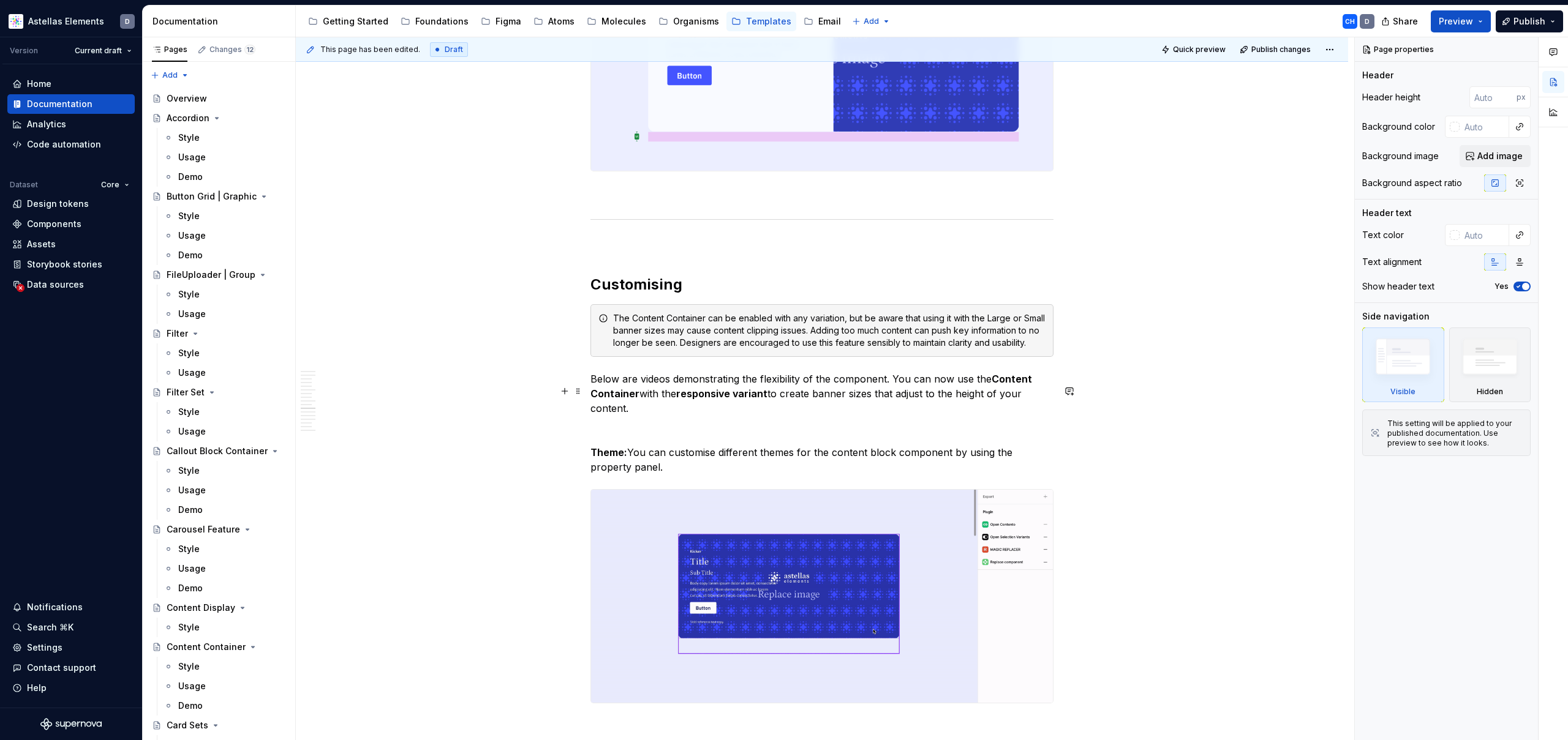
scroll to position [6354, 0]
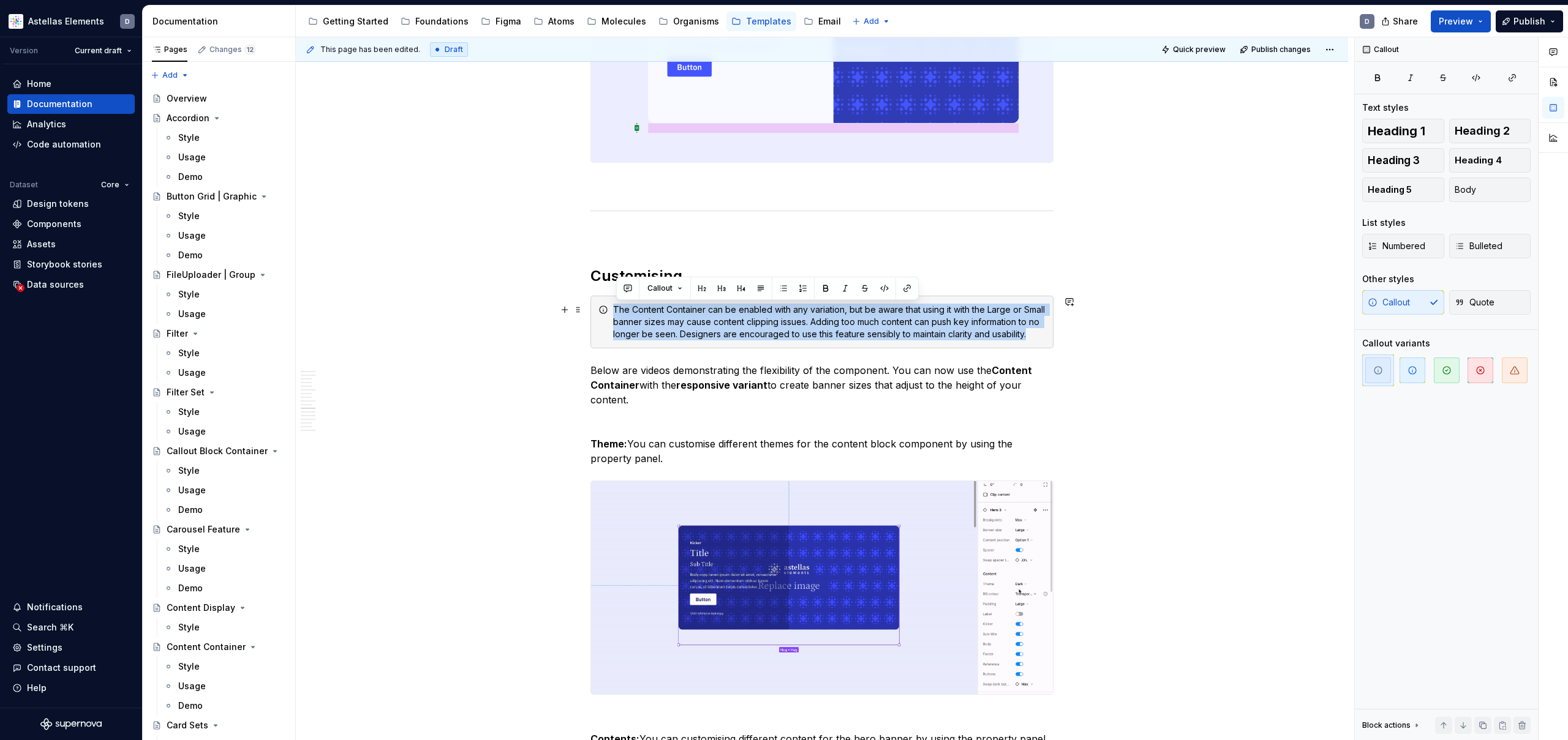
drag, startPoint x: 655, startPoint y: 348, endPoint x: 594, endPoint y: 310, distance: 71.9
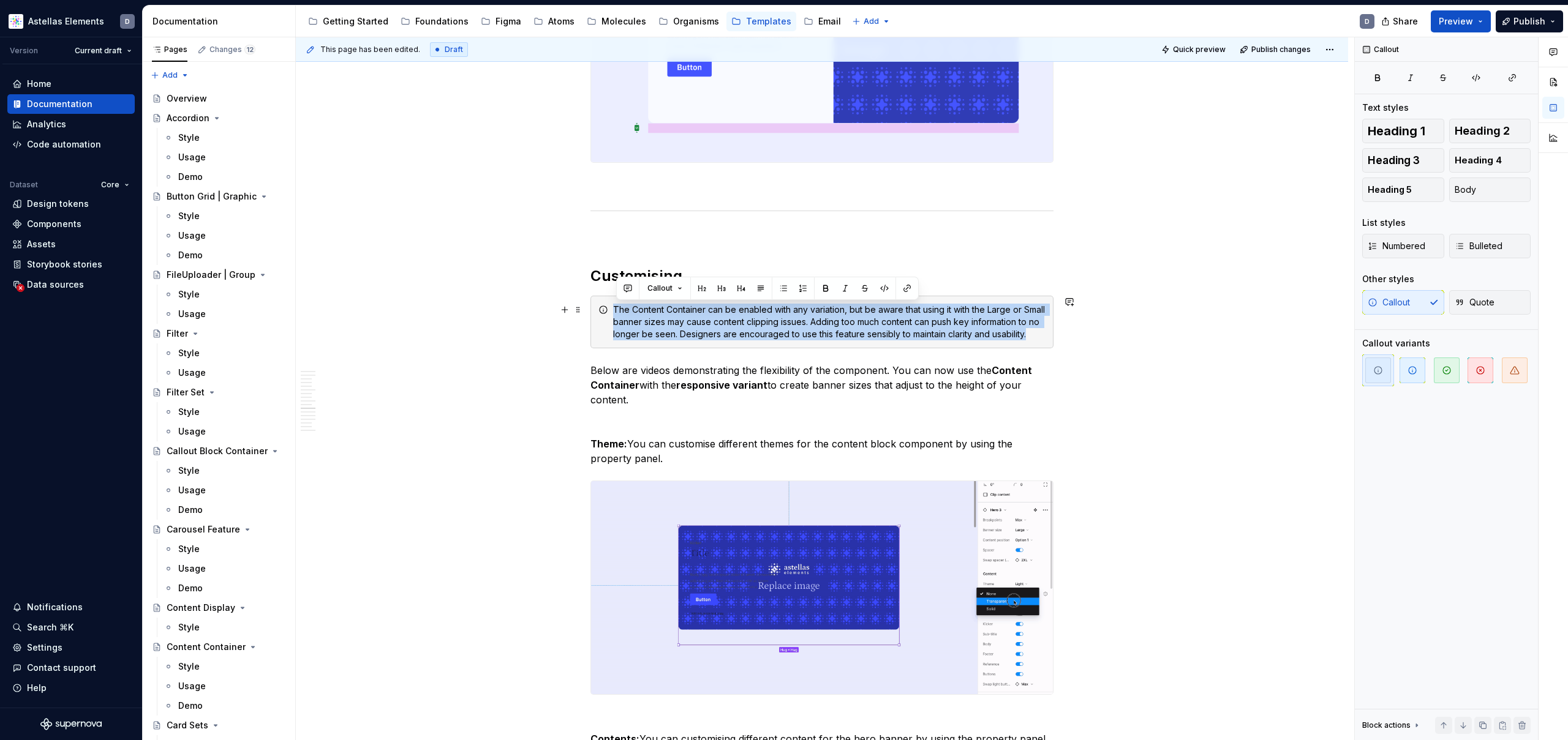
click at [594, 310] on div "The Content Container can be enabled with any variation, but be aware that usin…" at bounding box center [822, 322] width 463 height 53
copy div "The Content Container can be enabled with any variation, but be aware that usin…"
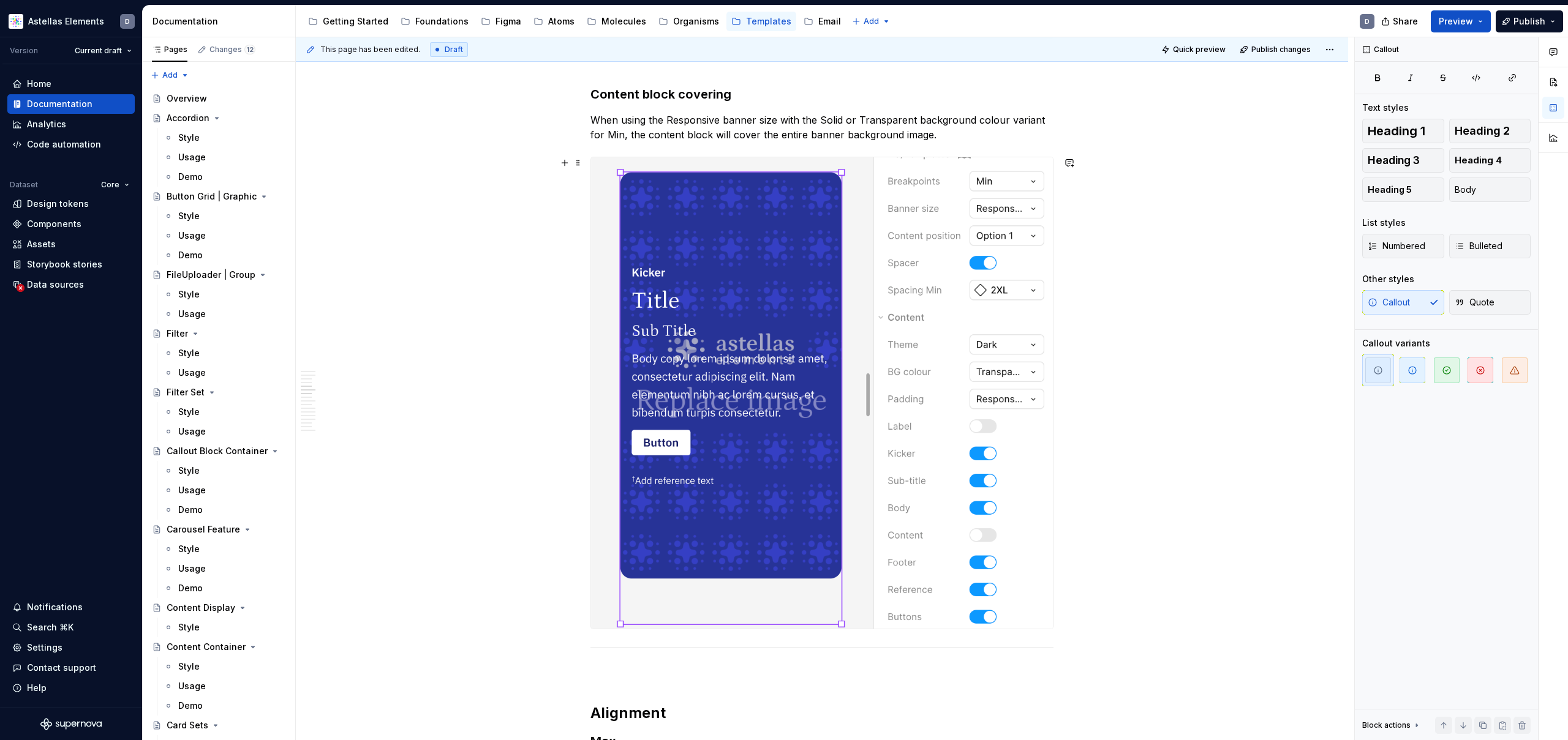
scroll to position [3812, 0]
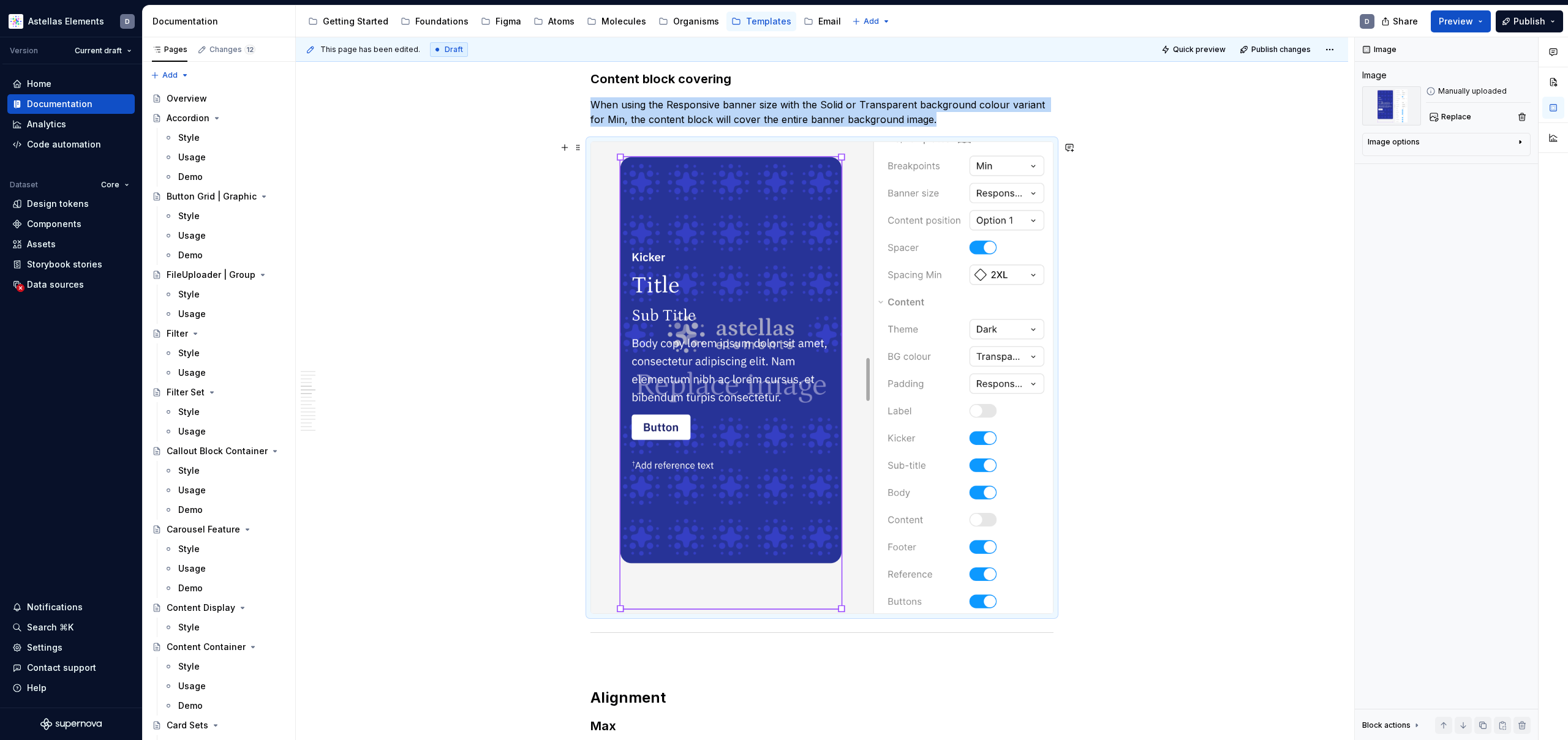
click at [803, 330] on img at bounding box center [821, 378] width 461 height 472
click at [489, 306] on div "This page has been edited. Draft Quick preview Publish changes Headers Edit hea…" at bounding box center [825, 389] width 1058 height 704
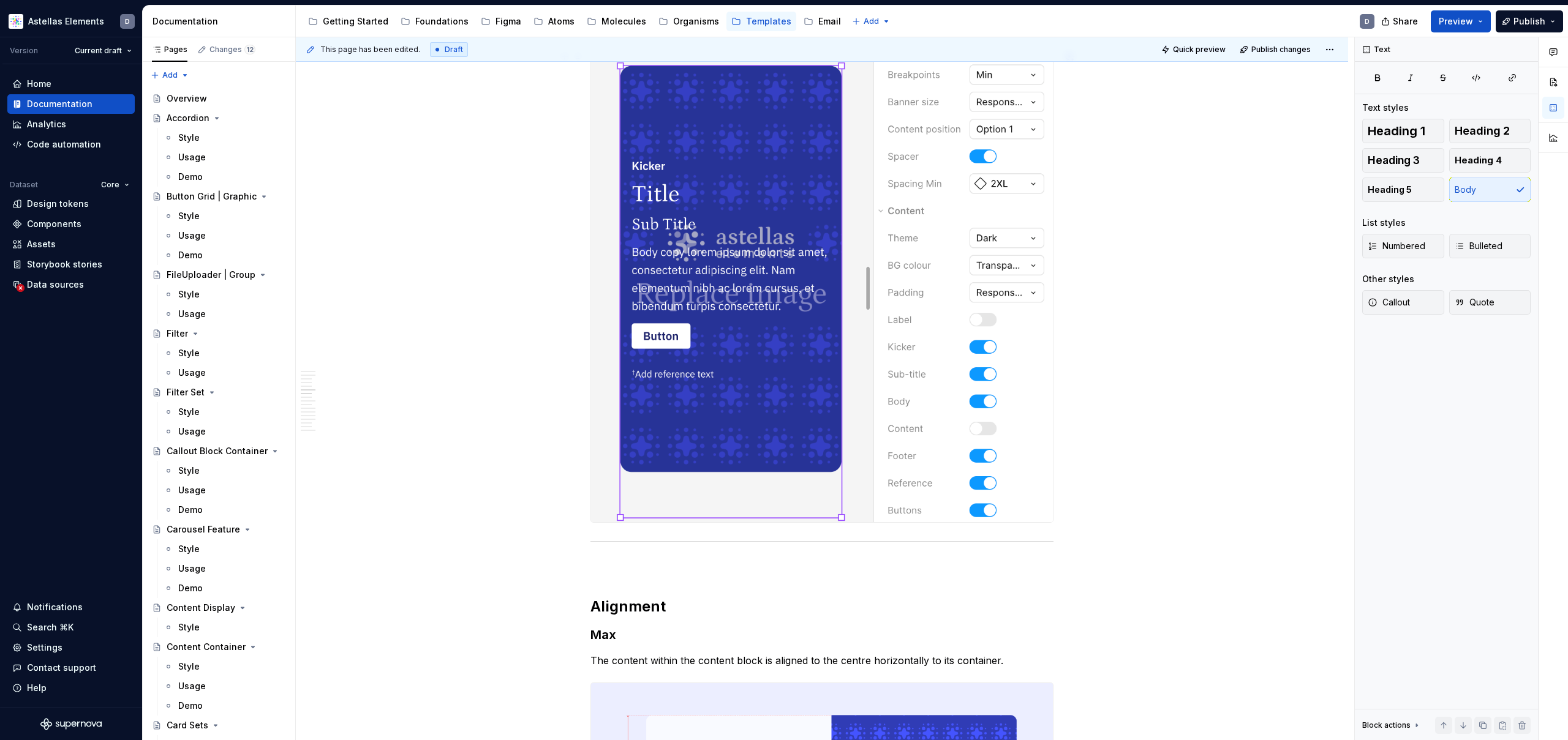
scroll to position [3905, 0]
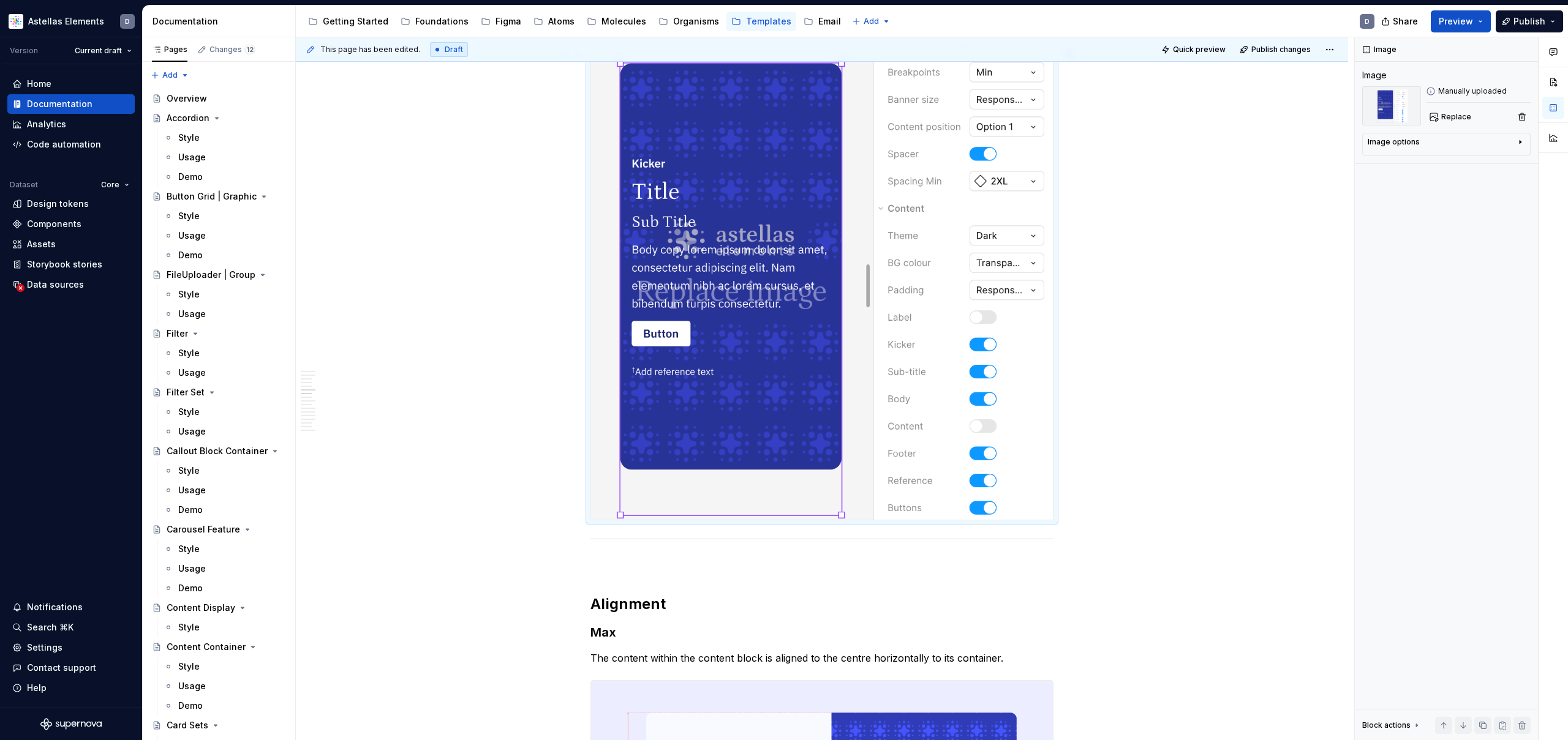
click at [742, 316] on img at bounding box center [821, 284] width 461 height 472
click at [1491, 144] on div "Image options" at bounding box center [1441, 144] width 148 height 15
click at [1396, 110] on img at bounding box center [1390, 106] width 59 height 39
click at [1446, 115] on span "Replace" at bounding box center [1455, 116] width 30 height 10
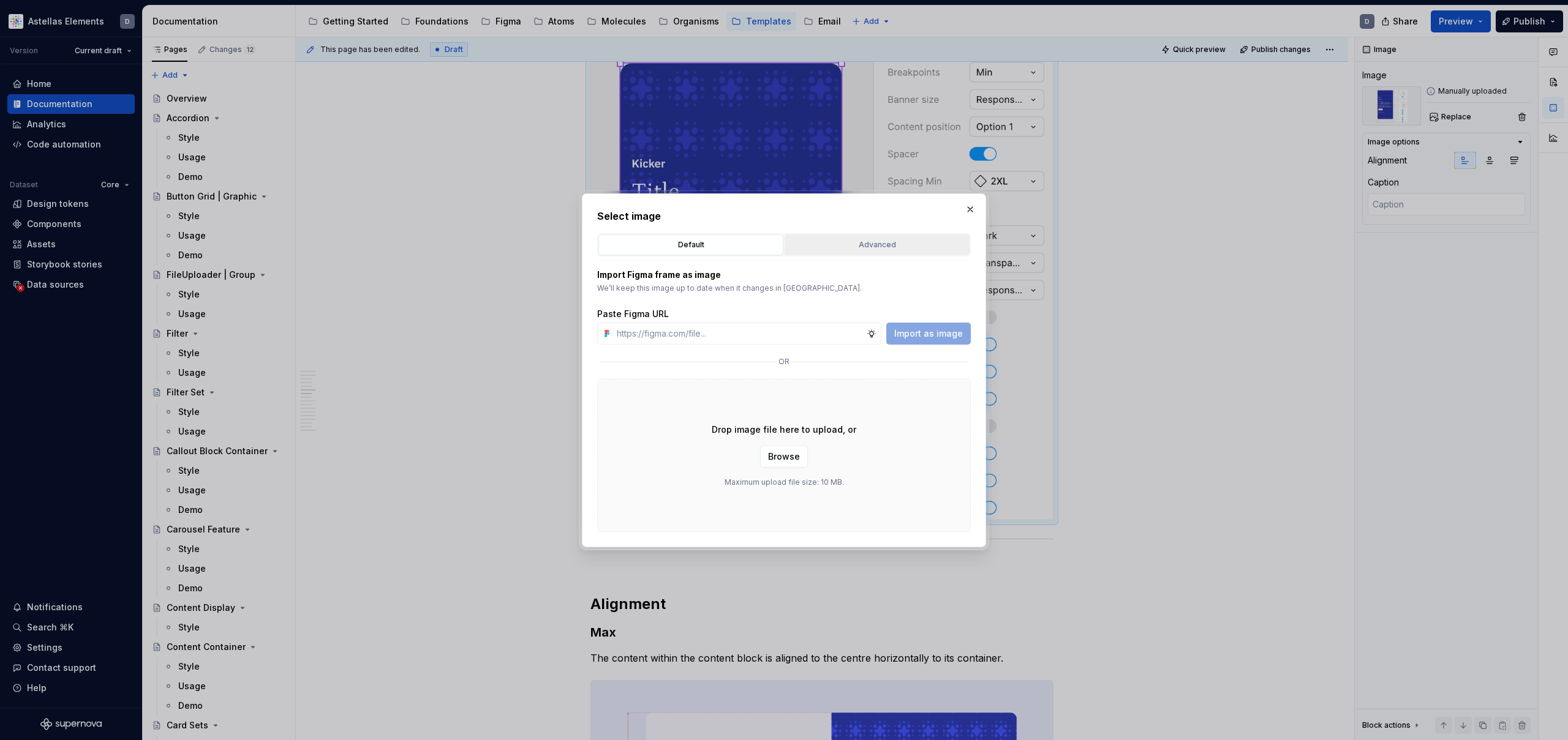
click at [904, 250] on div "Advanced" at bounding box center [877, 244] width 177 height 12
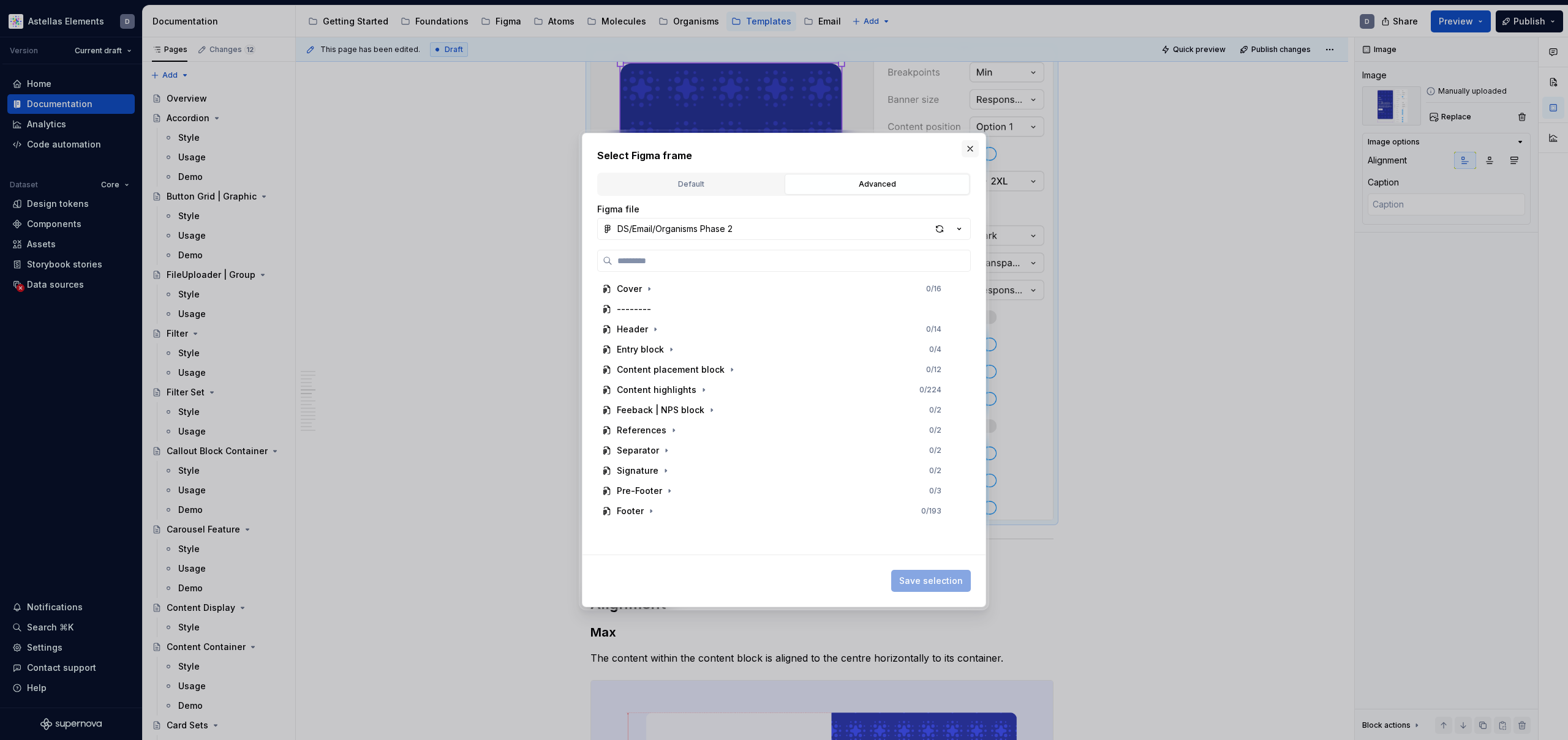
click at [971, 150] on button "button" at bounding box center [970, 149] width 17 height 17
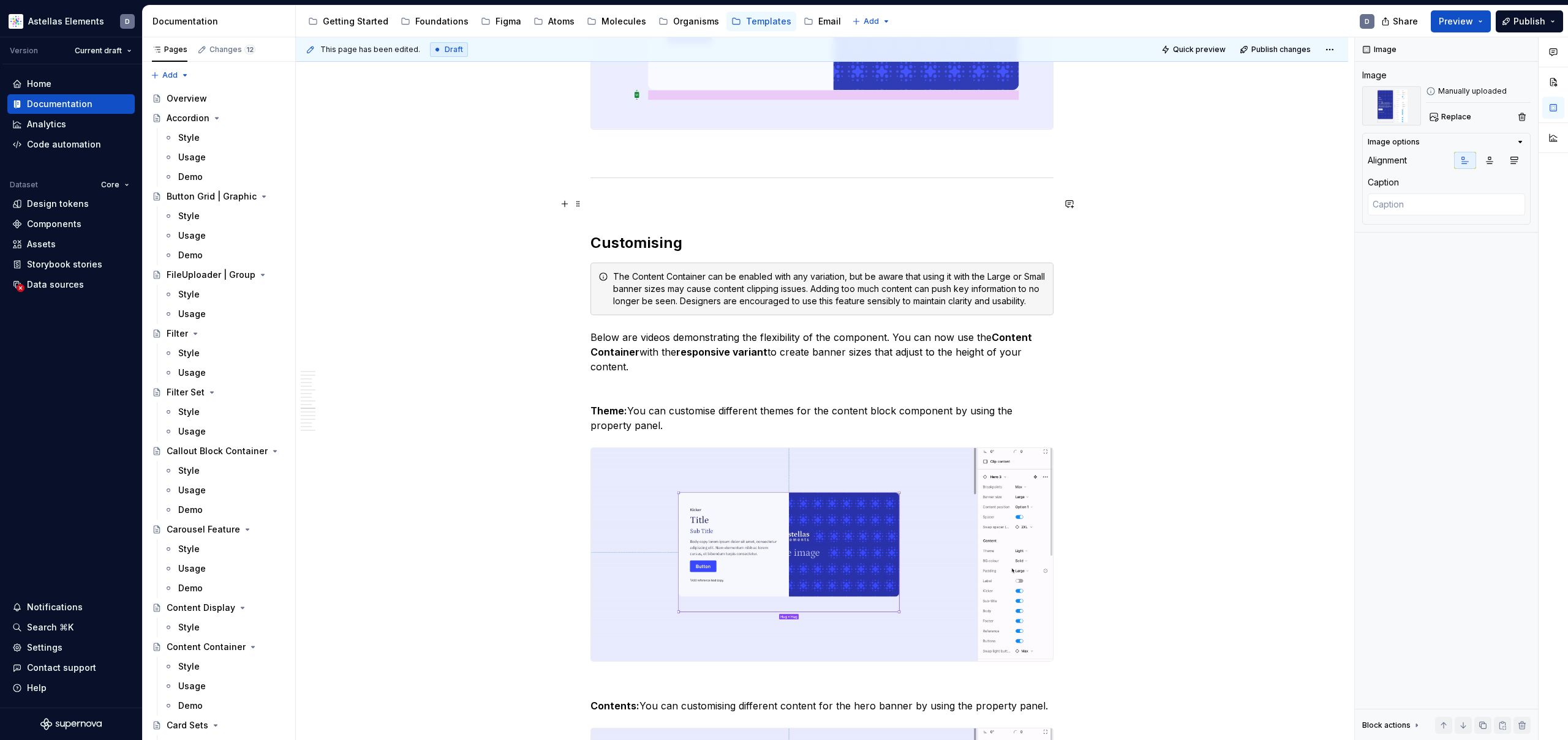
scroll to position [6371, 0]
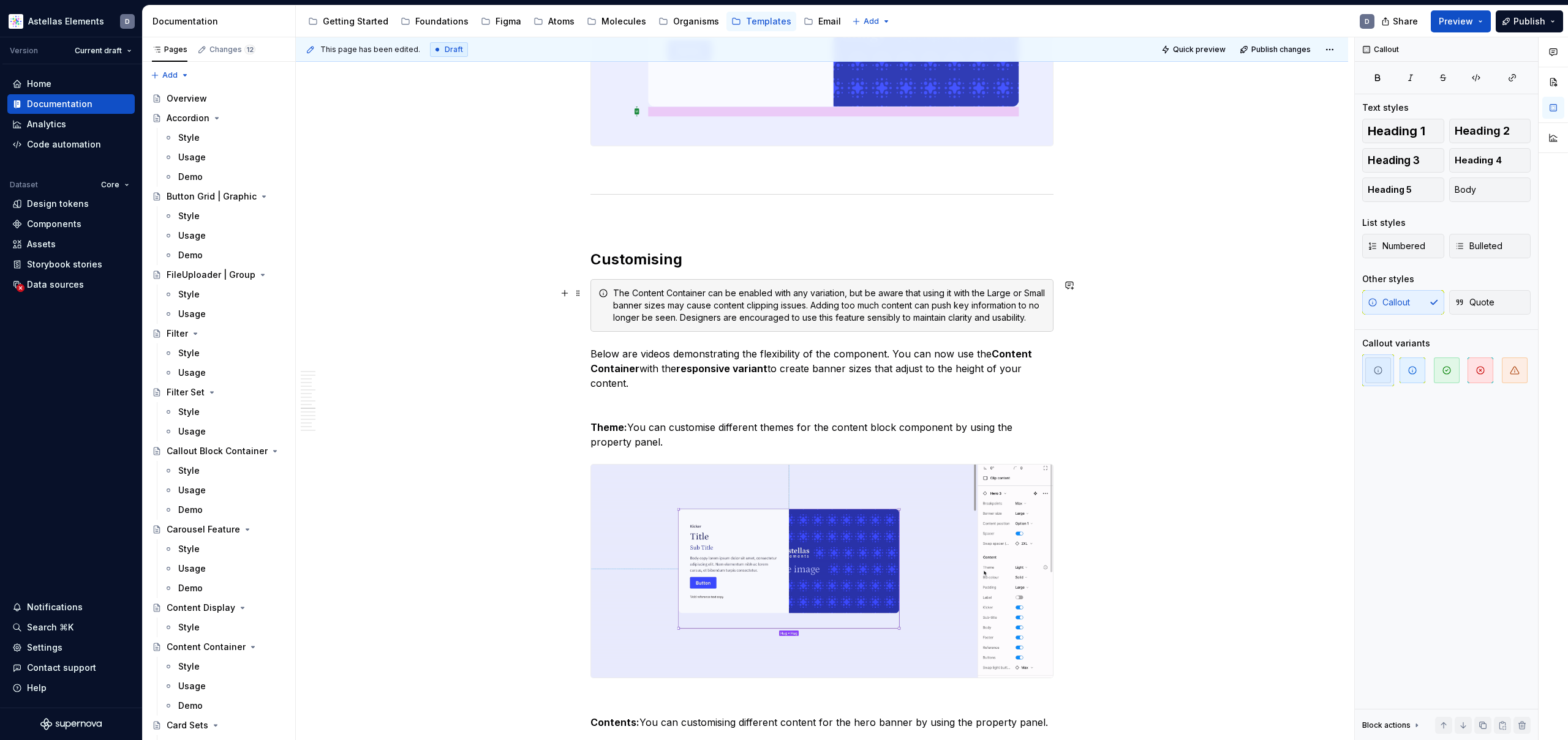
click at [682, 324] on div "The Content Container can be enabled with any variation, but be aware that usin…" at bounding box center [829, 306] width 432 height 37
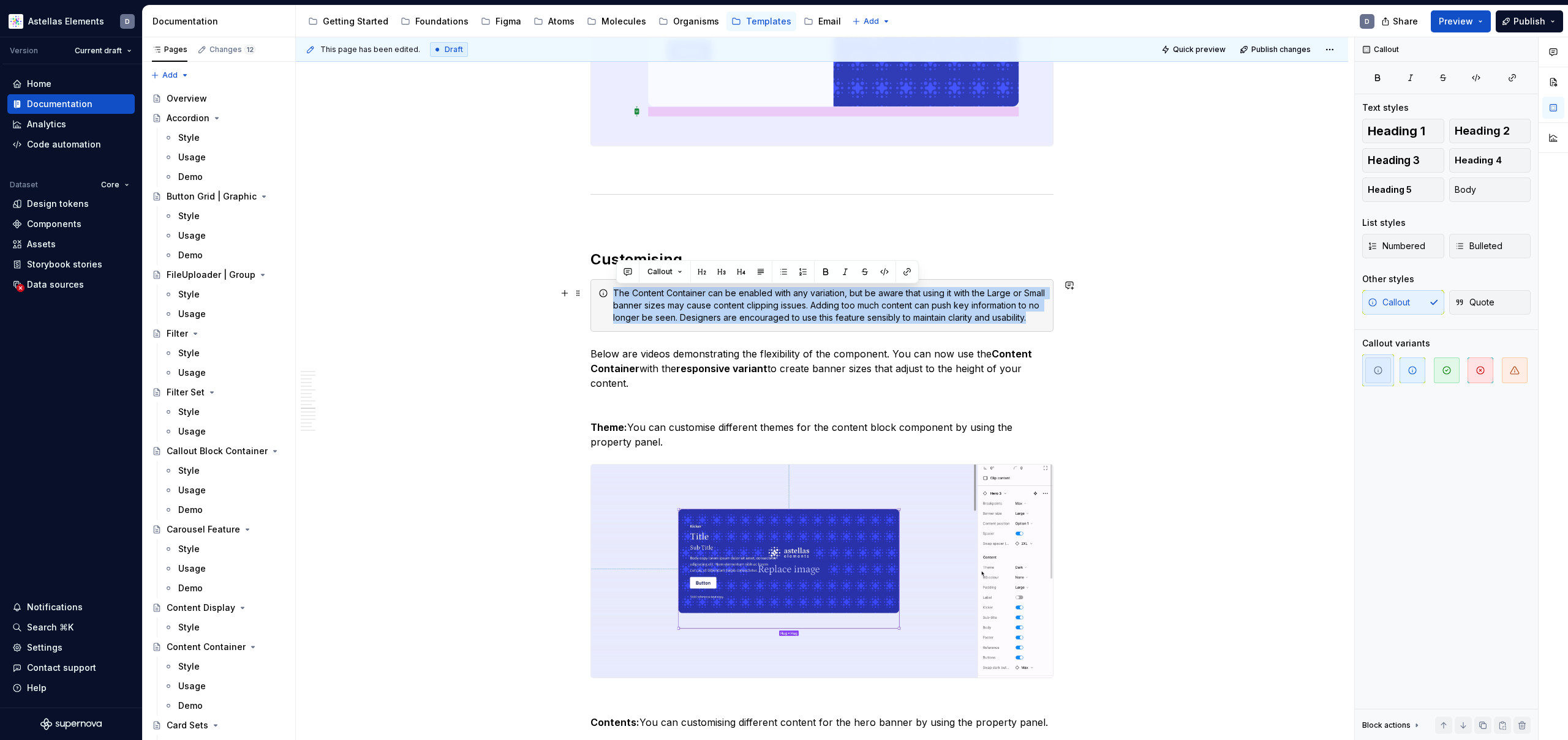
drag, startPoint x: 679, startPoint y: 331, endPoint x: 612, endPoint y: 297, distance: 75.1
click at [612, 297] on div "The Content Container can be enabled with any variation, but be aware that usin…" at bounding box center [822, 305] width 463 height 53
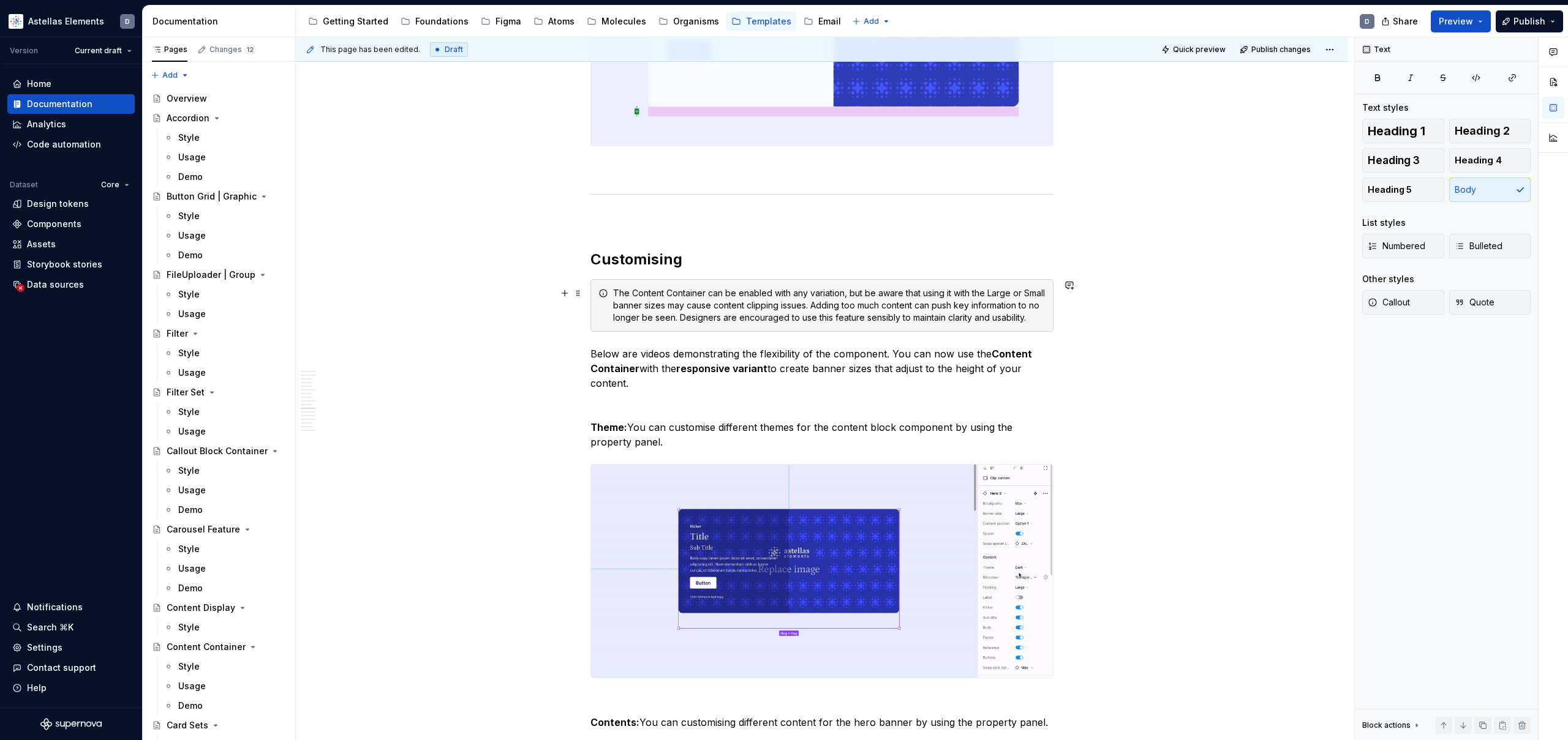
click at [681, 324] on div "The Content Container can be enabled with any variation, but be aware that usin…" at bounding box center [829, 306] width 432 height 37
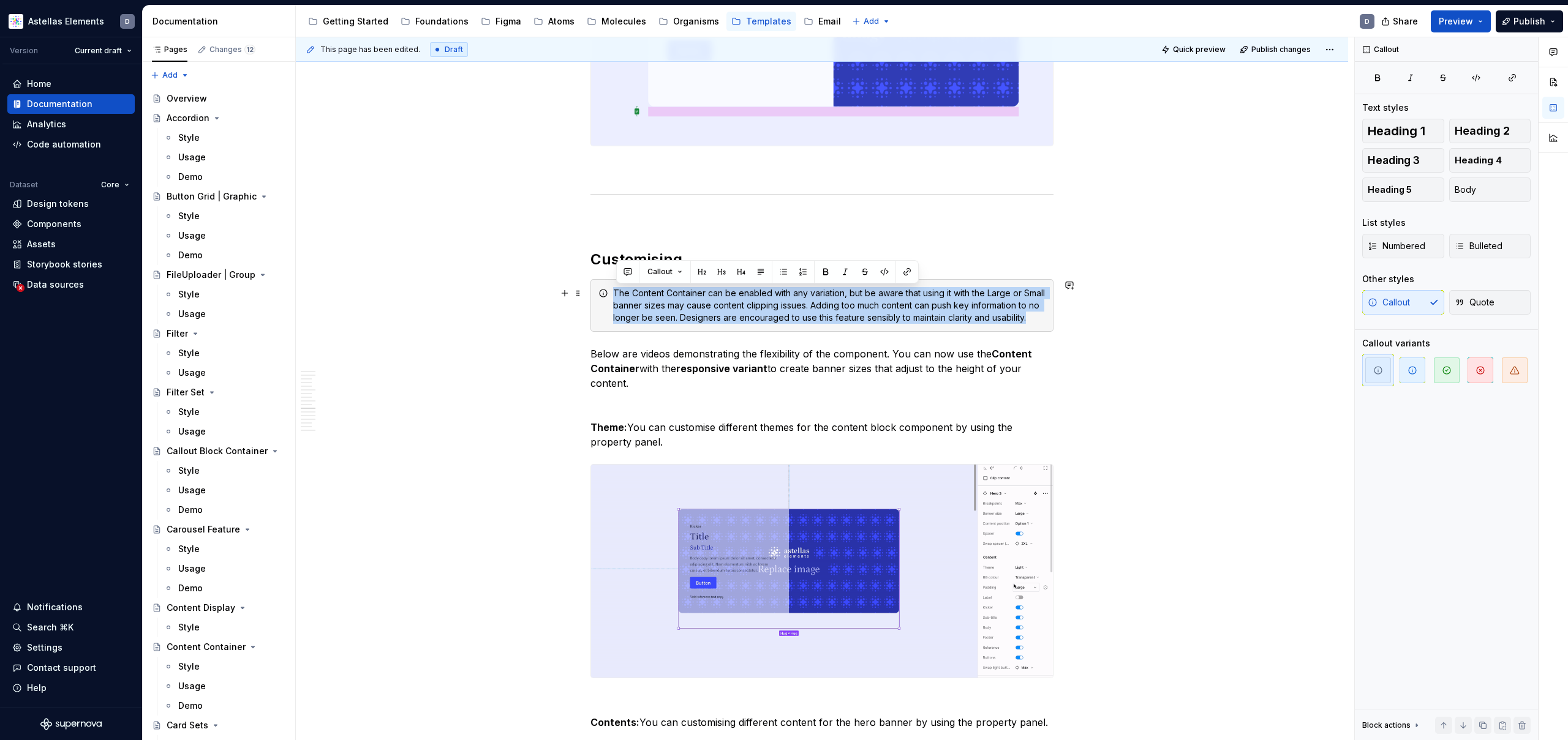
drag, startPoint x: 666, startPoint y: 328, endPoint x: 612, endPoint y: 296, distance: 62.8
click at [612, 297] on div "The Content Container can be enabled with any variation, but be aware that usin…" at bounding box center [822, 305] width 463 height 53
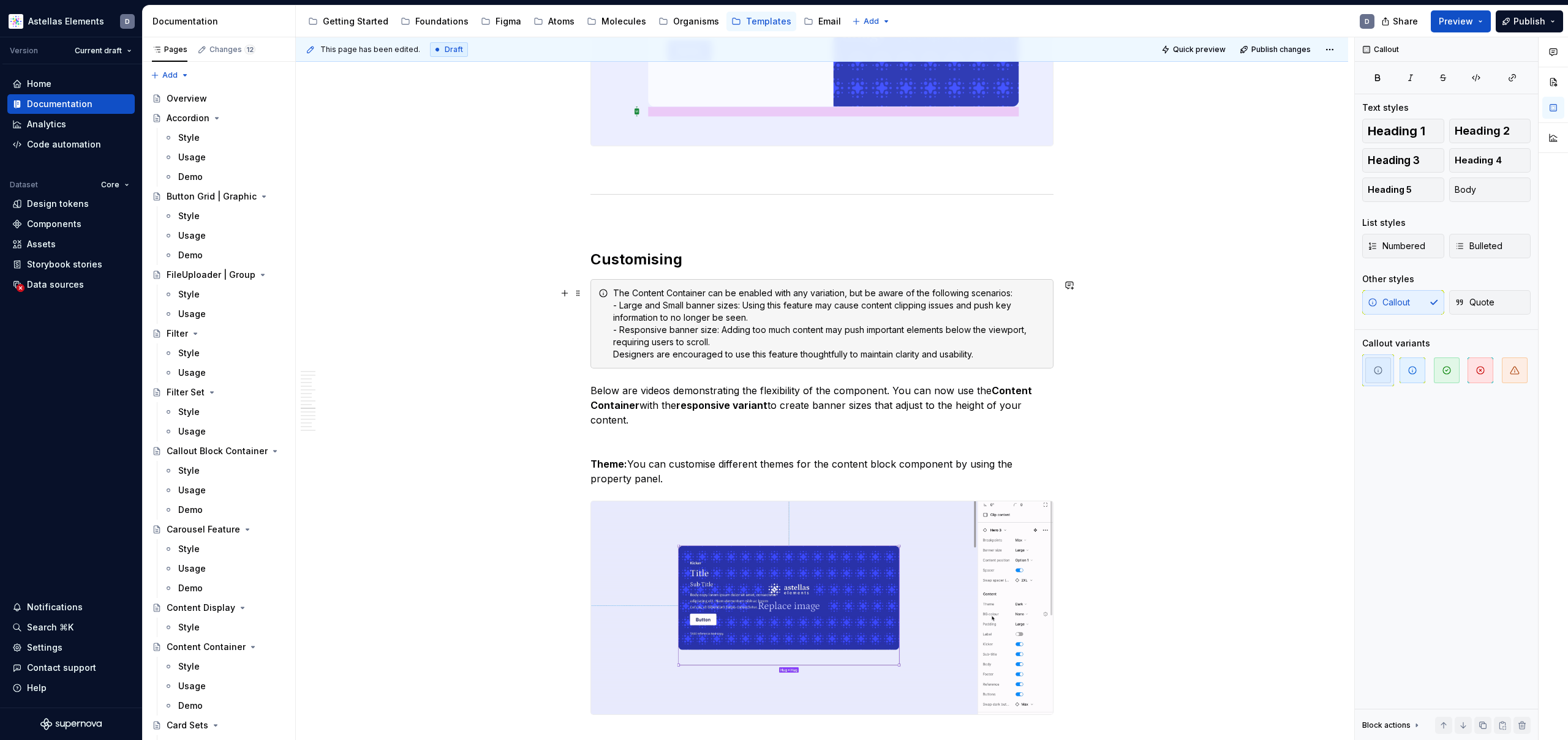
click at [740, 309] on div "The Content Container can be enabled with any variation, but be aware of the fo…" at bounding box center [829, 324] width 432 height 73
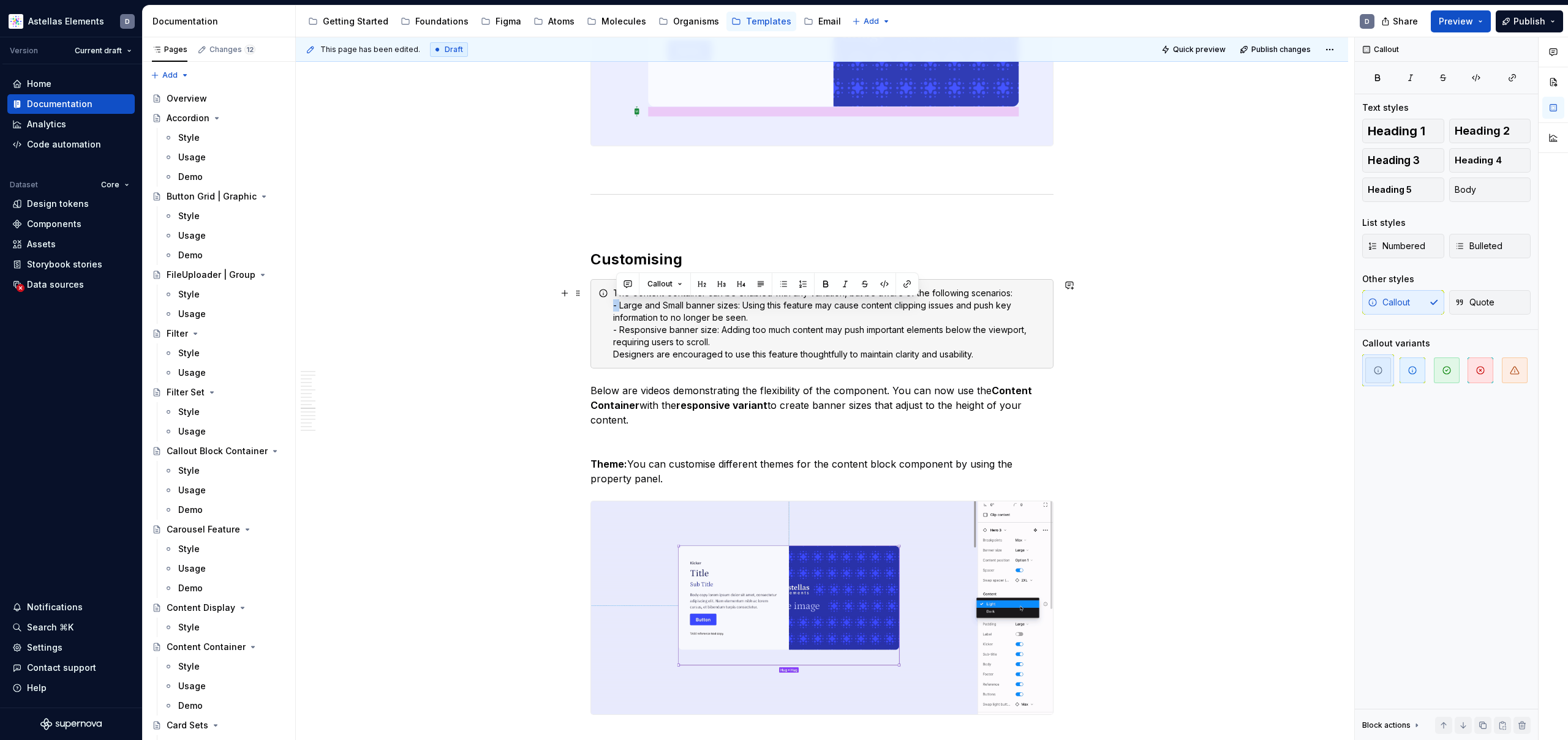
drag, startPoint x: 621, startPoint y: 306, endPoint x: 612, endPoint y: 306, distance: 9.0
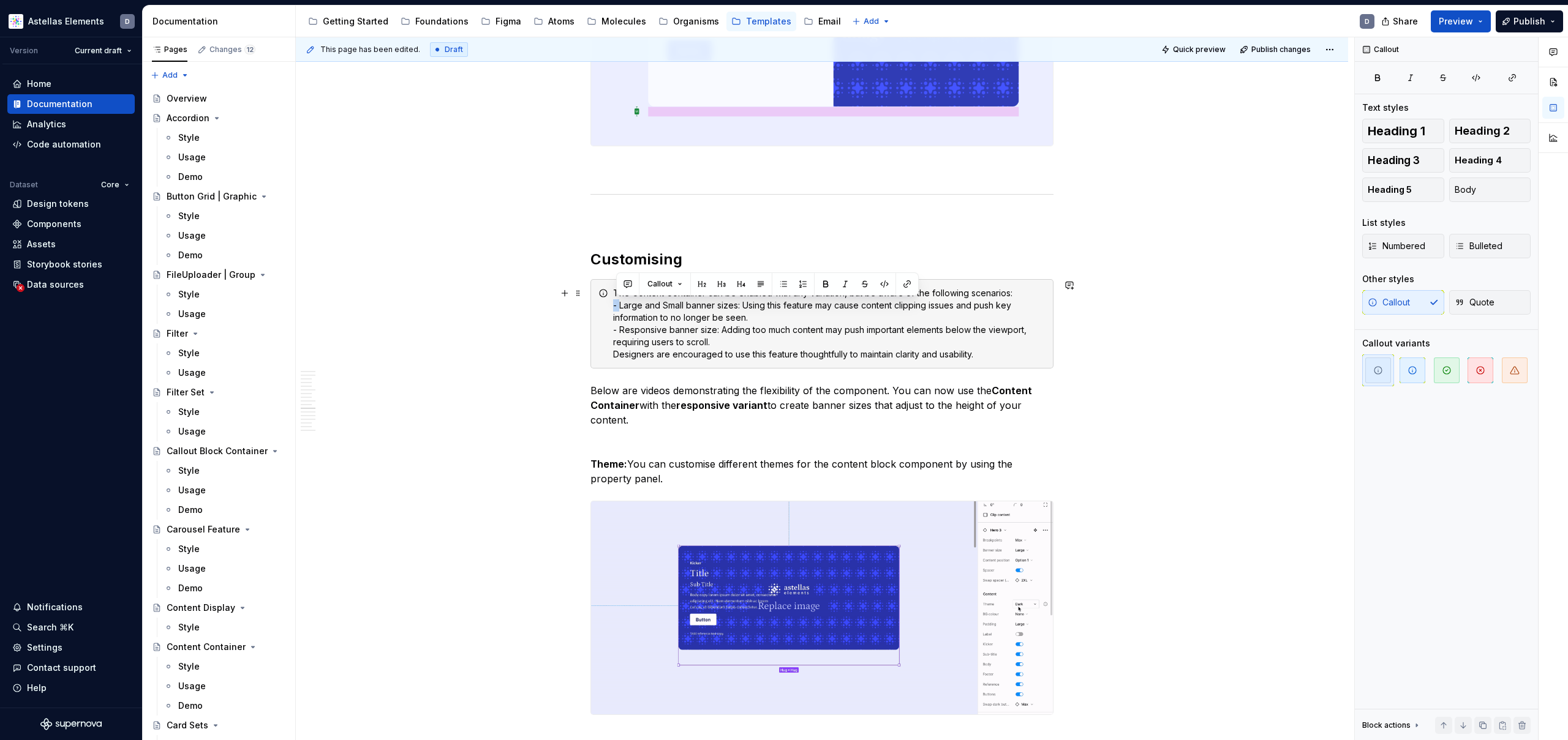
click at [612, 306] on div "The Content Container can be enabled with any variation, but be aware of the fo…" at bounding box center [822, 324] width 463 height 89
click at [784, 284] on button "button" at bounding box center [783, 284] width 17 height 17
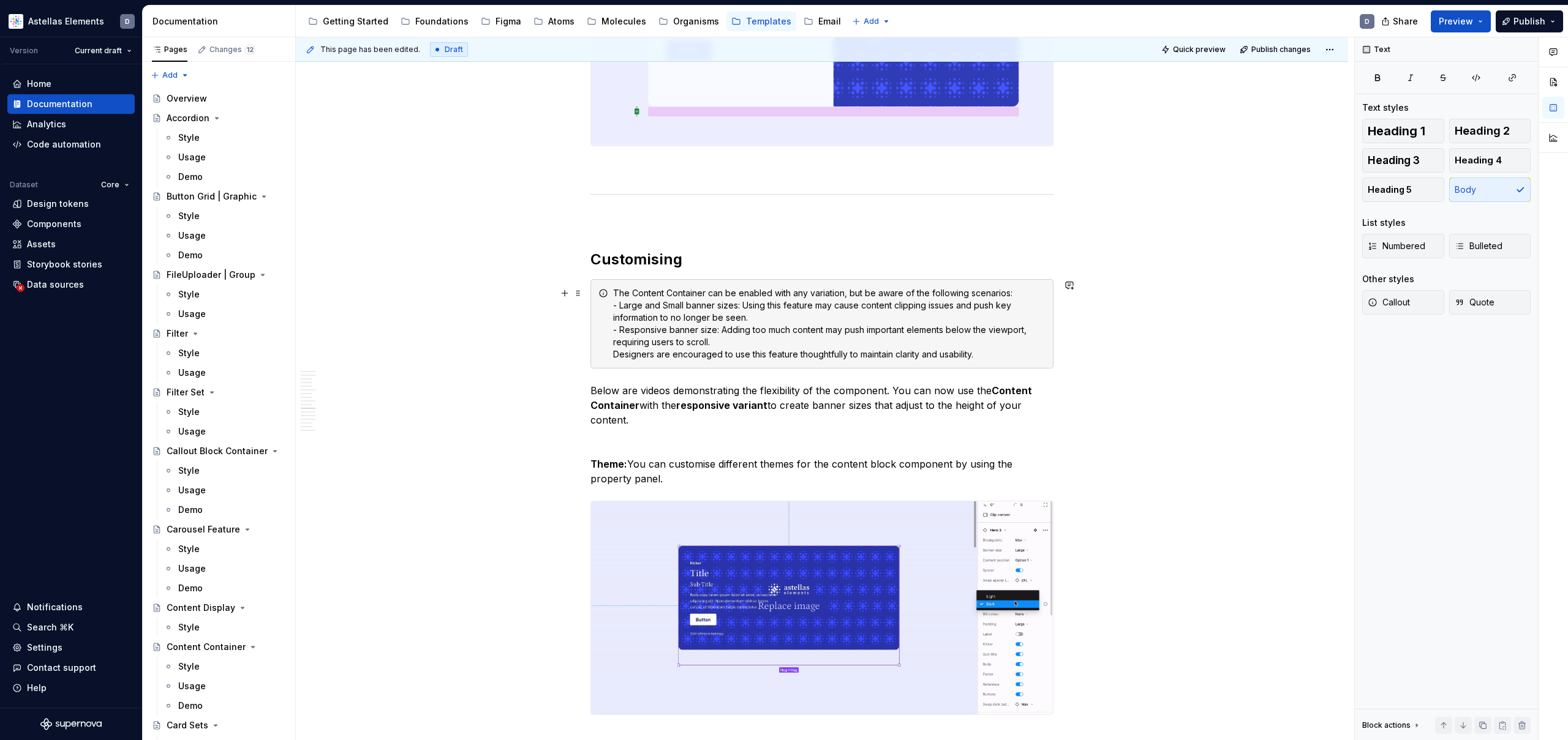
click at [717, 331] on div "The Content Container can be enabled with any variation, but be aware of the fo…" at bounding box center [829, 324] width 432 height 73
click at [621, 307] on div "The Content Container can be enabled with any variation, but be aware of the fo…" at bounding box center [829, 324] width 432 height 73
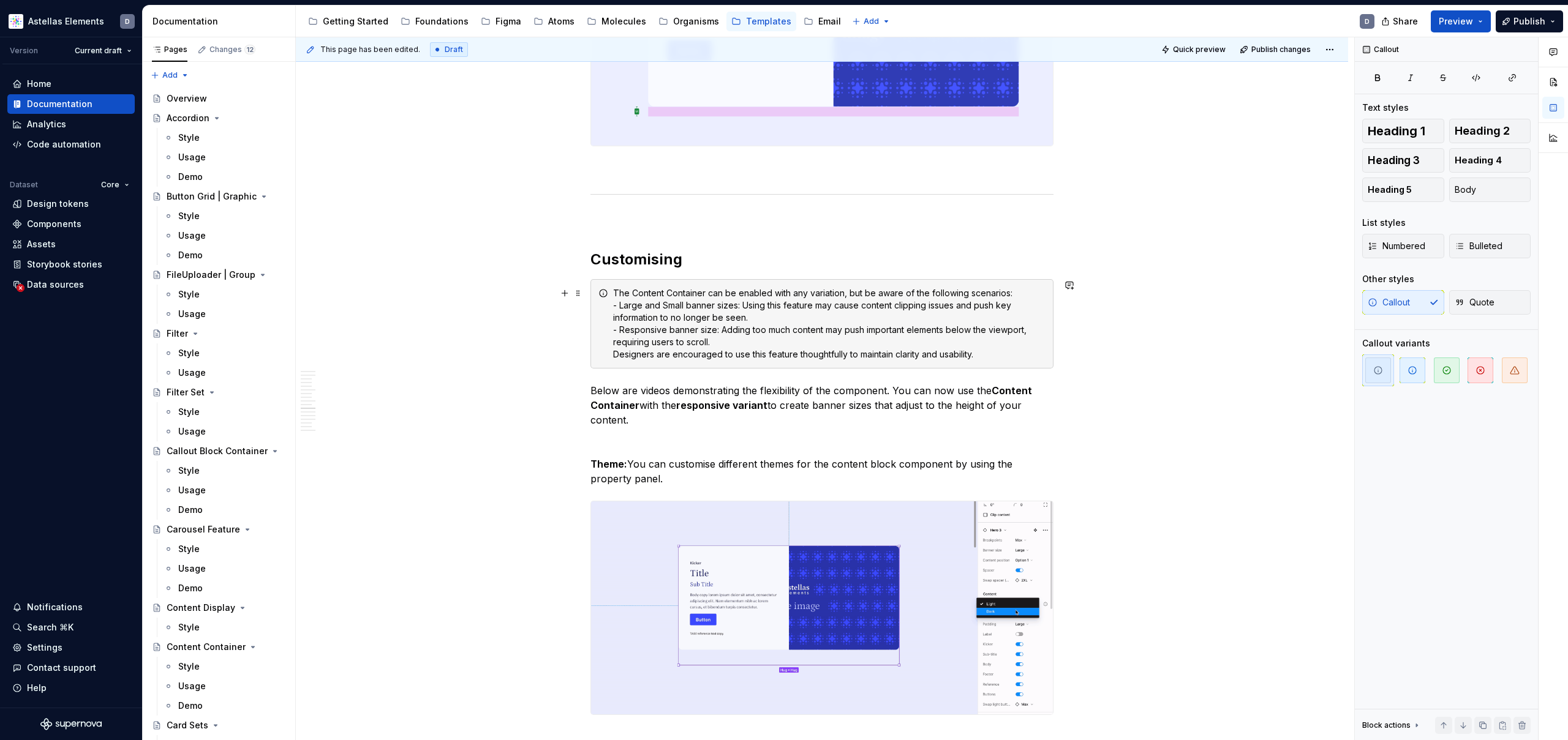
click at [740, 306] on div "The Content Container can be enabled with any variation, but be aware of the fo…" at bounding box center [829, 324] width 432 height 73
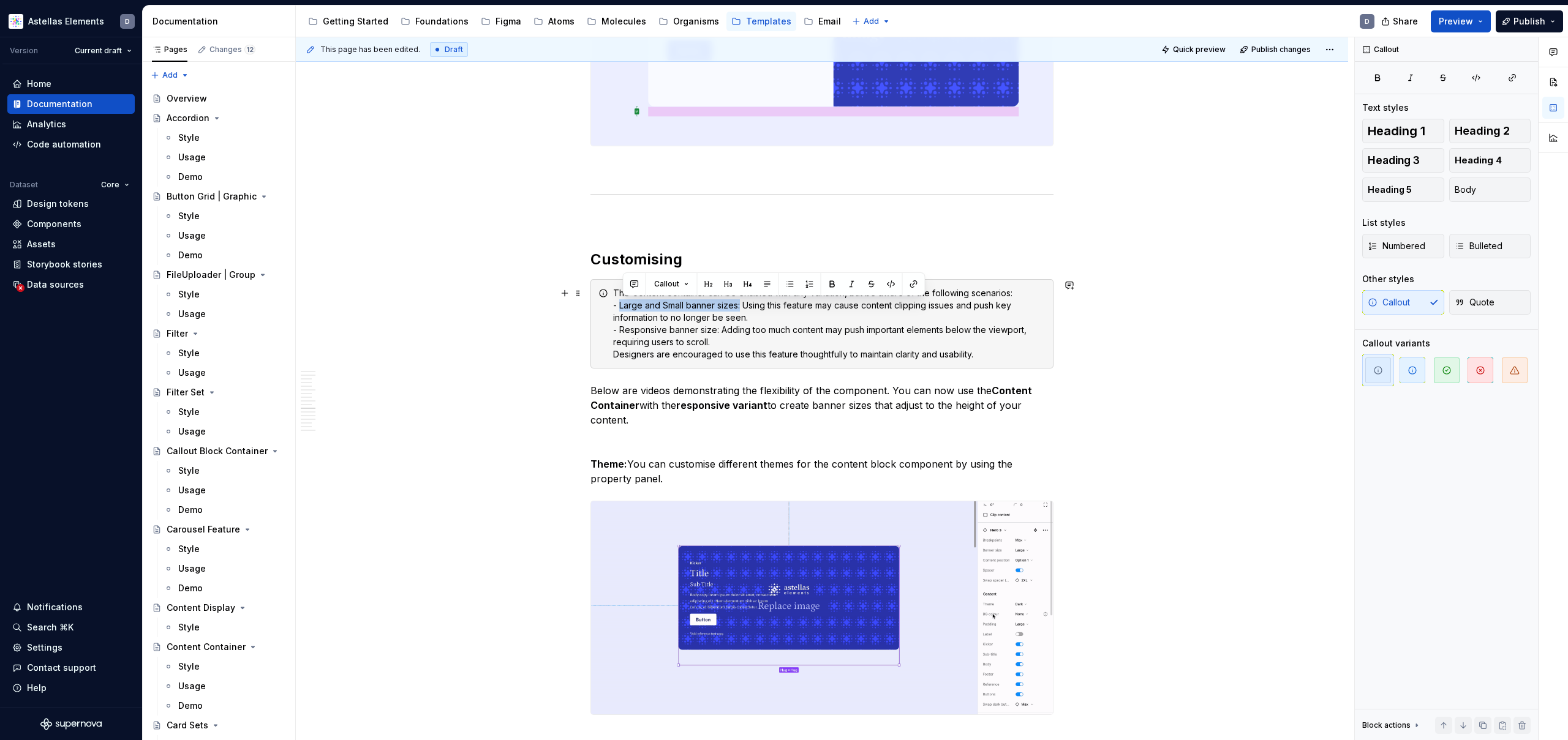
drag, startPoint x: 743, startPoint y: 306, endPoint x: 622, endPoint y: 306, distance: 121.0
click at [622, 306] on div "The Content Container can be enabled with any variation, but be aware of the fo…" at bounding box center [829, 324] width 432 height 73
click at [705, 312] on div "The Content Container can be enabled with any variation, but be aware of the fo…" at bounding box center [829, 324] width 432 height 73
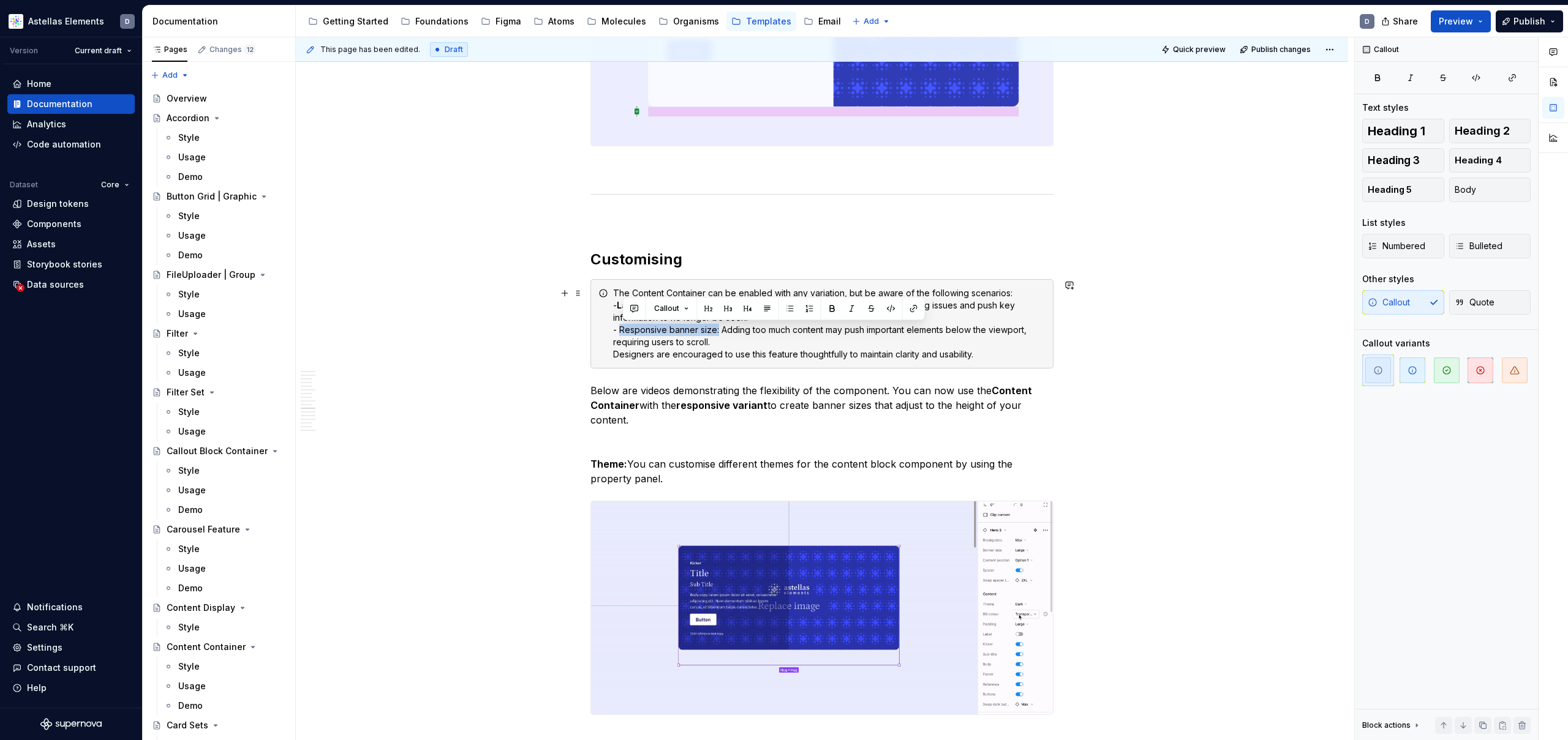
drag, startPoint x: 721, startPoint y: 331, endPoint x: 622, endPoint y: 331, distance: 99.0
click at [622, 331] on div "The Content Container can be enabled with any variation, but be aware of the fo…" at bounding box center [829, 324] width 432 height 73
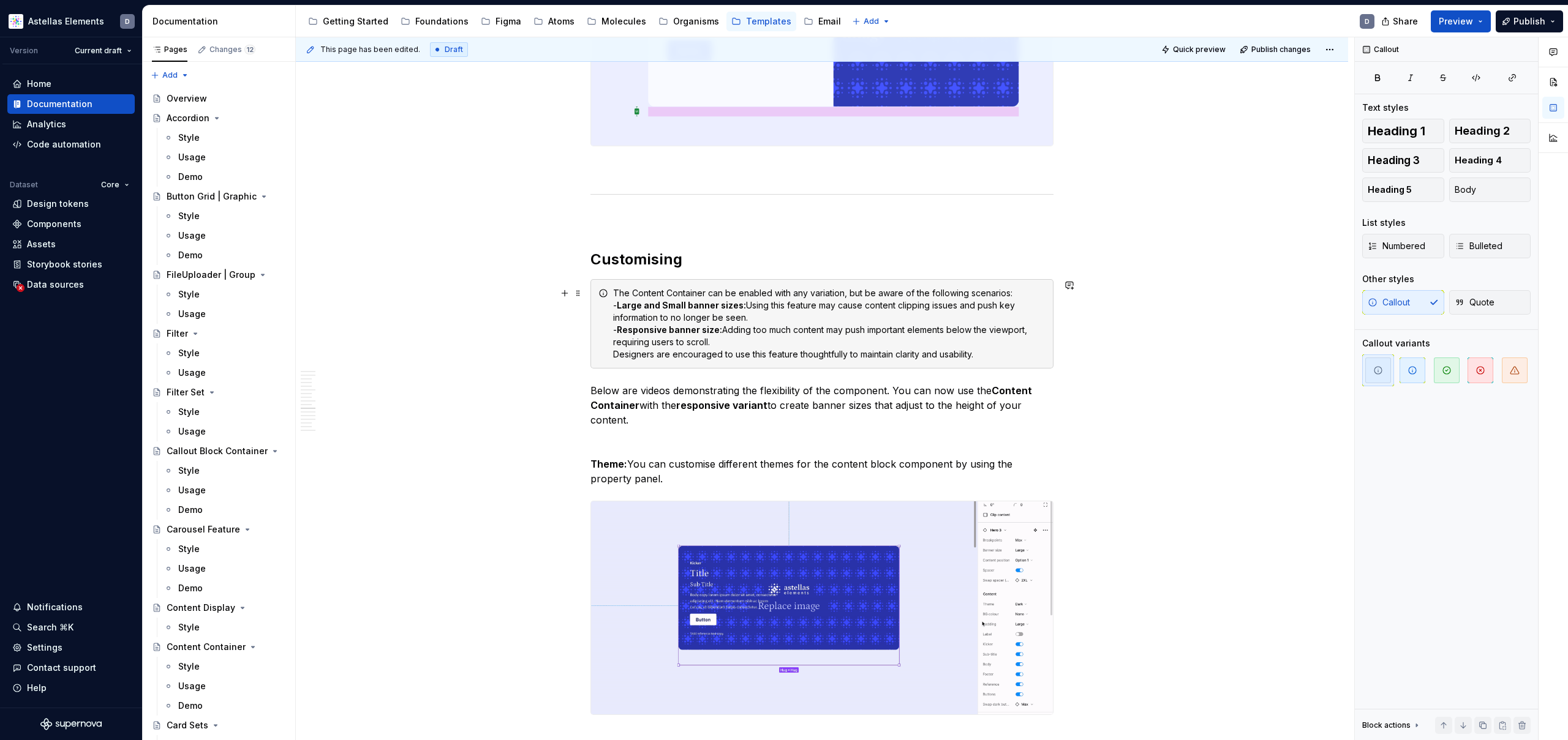
click at [742, 345] on div "The Content Container can be enabled with any variation, but be aware of the fo…" at bounding box center [829, 324] width 432 height 73
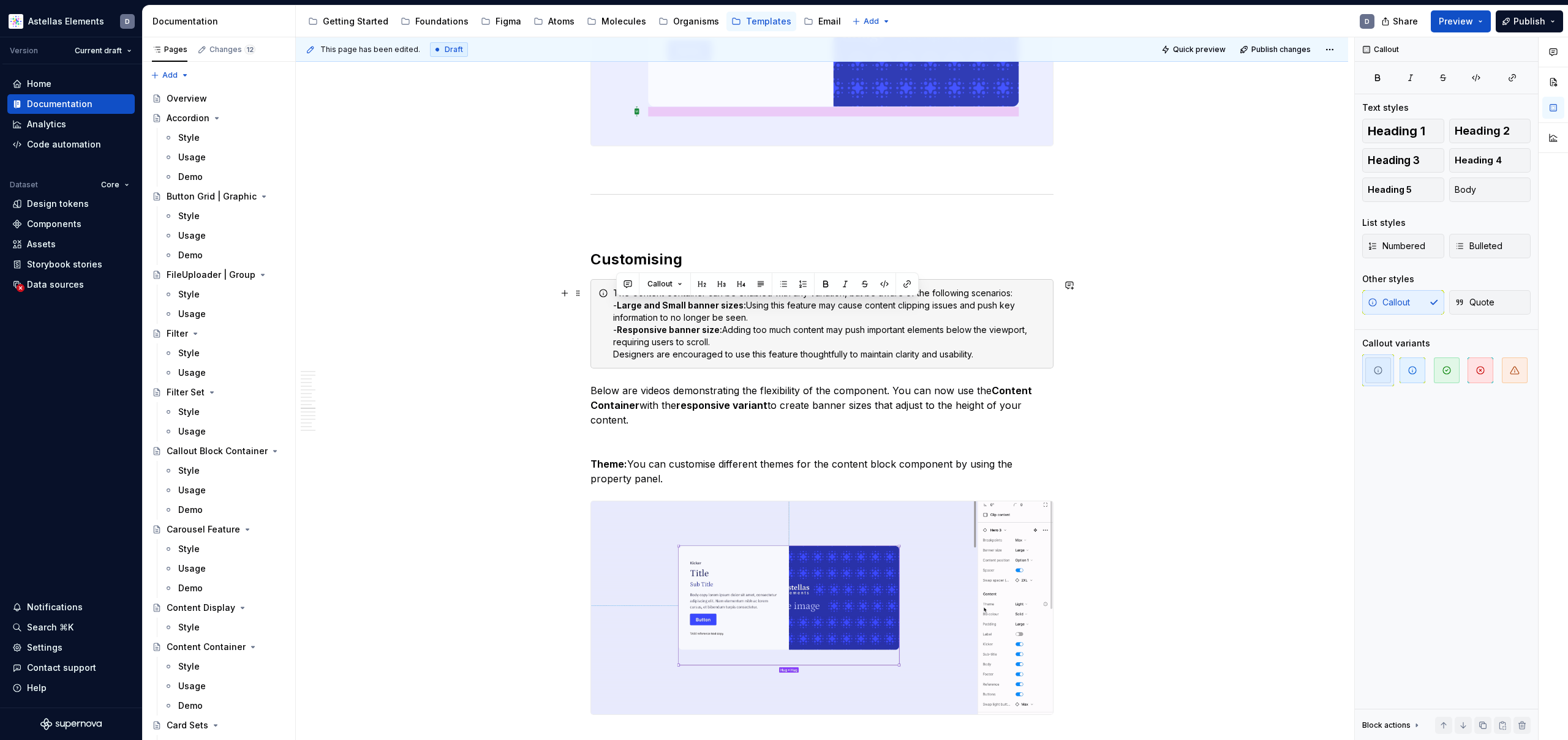
drag, startPoint x: 722, startPoint y: 341, endPoint x: 614, endPoint y: 305, distance: 113.8
click at [614, 306] on div "The Content Container can be enabled with any variation, but be aware of the fo…" at bounding box center [822, 324] width 463 height 89
click at [784, 284] on button "button" at bounding box center [783, 284] width 17 height 17
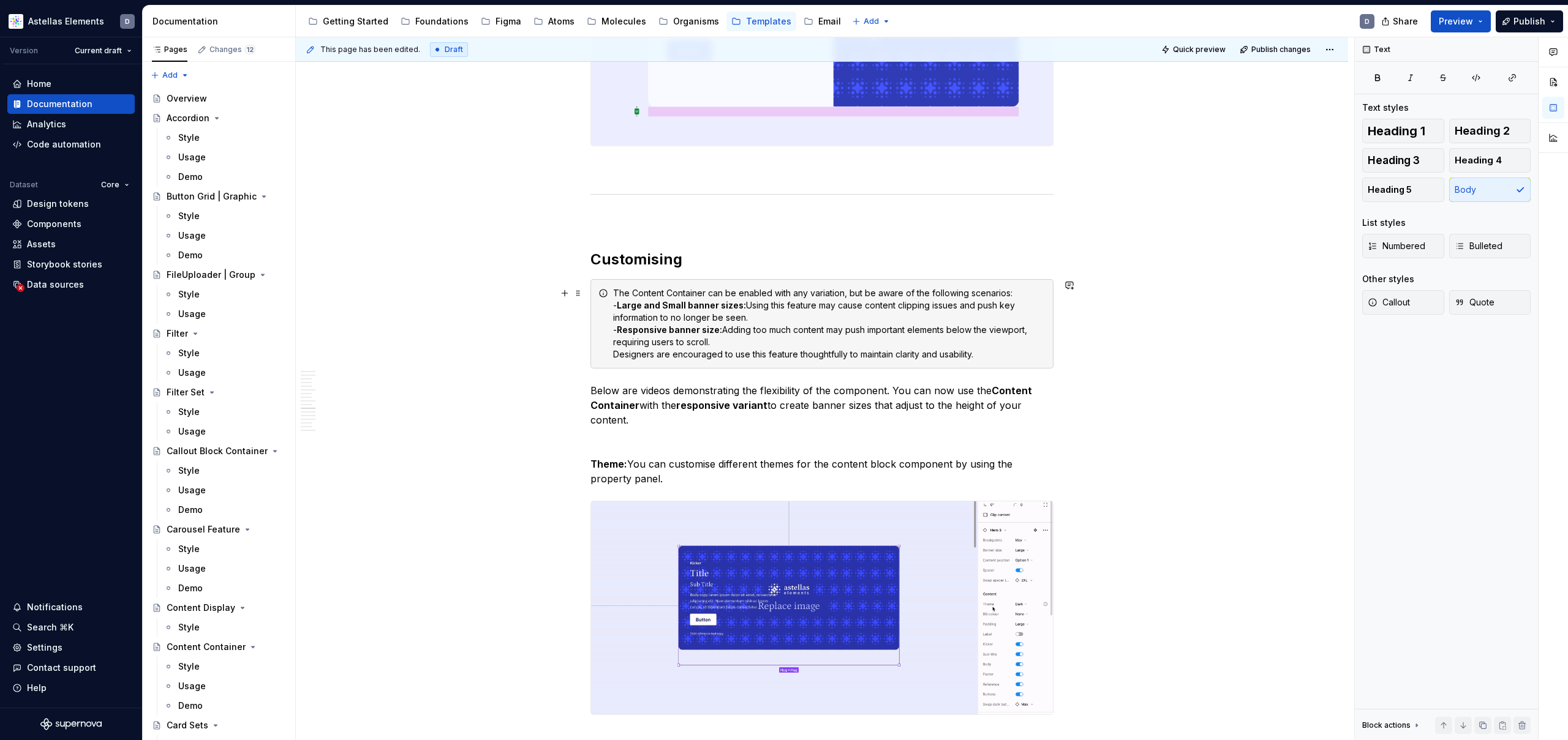
click at [737, 339] on div "The Content Container can be enabled with any variation, but be aware of the fo…" at bounding box center [829, 324] width 432 height 73
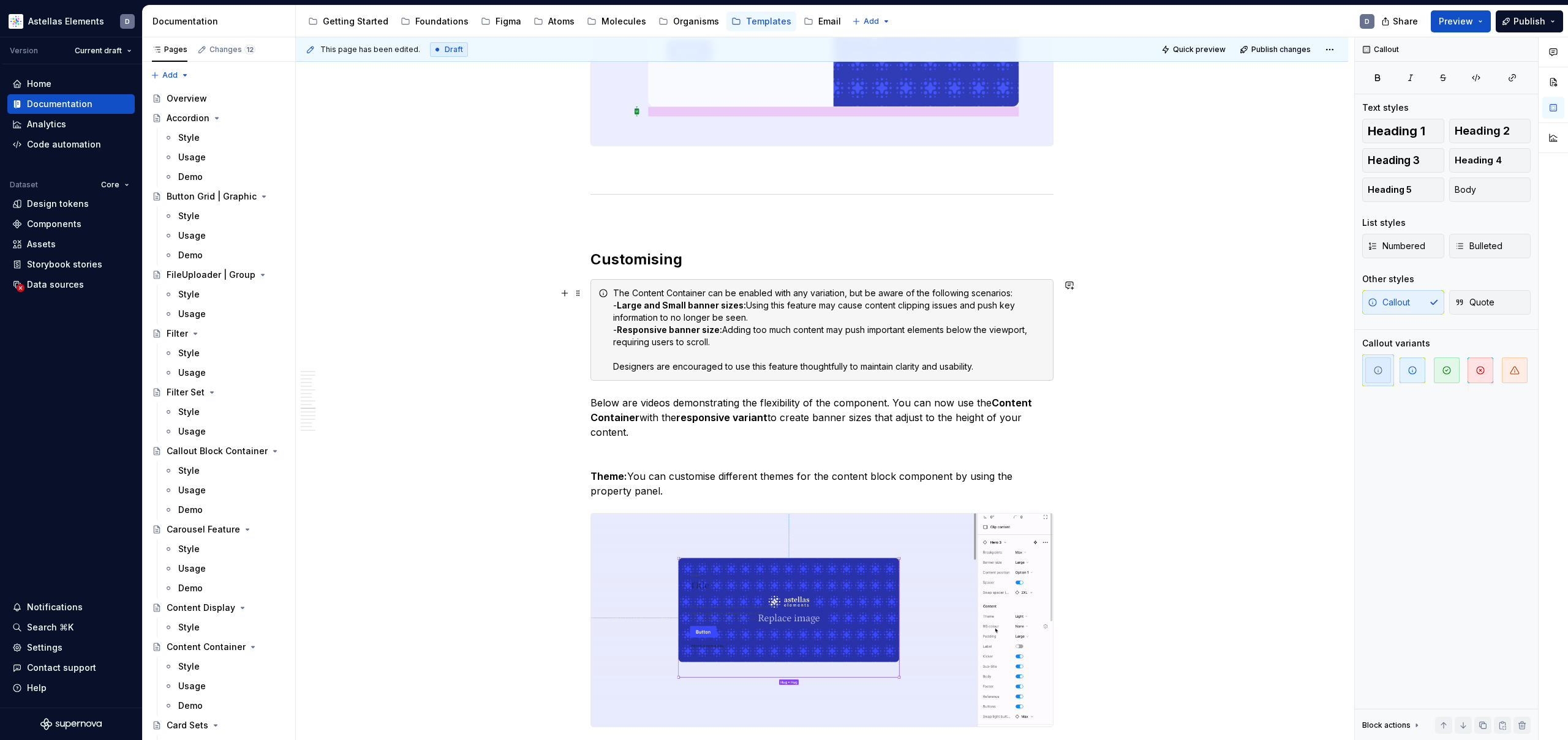
click at [806, 315] on div "The Content Container can be enabled with any variation, but be aware of the fo…" at bounding box center [829, 330] width 432 height 86
click at [804, 295] on div "The Content Container can be enabled with any variation, but be aware of the fo…" at bounding box center [829, 330] width 432 height 86
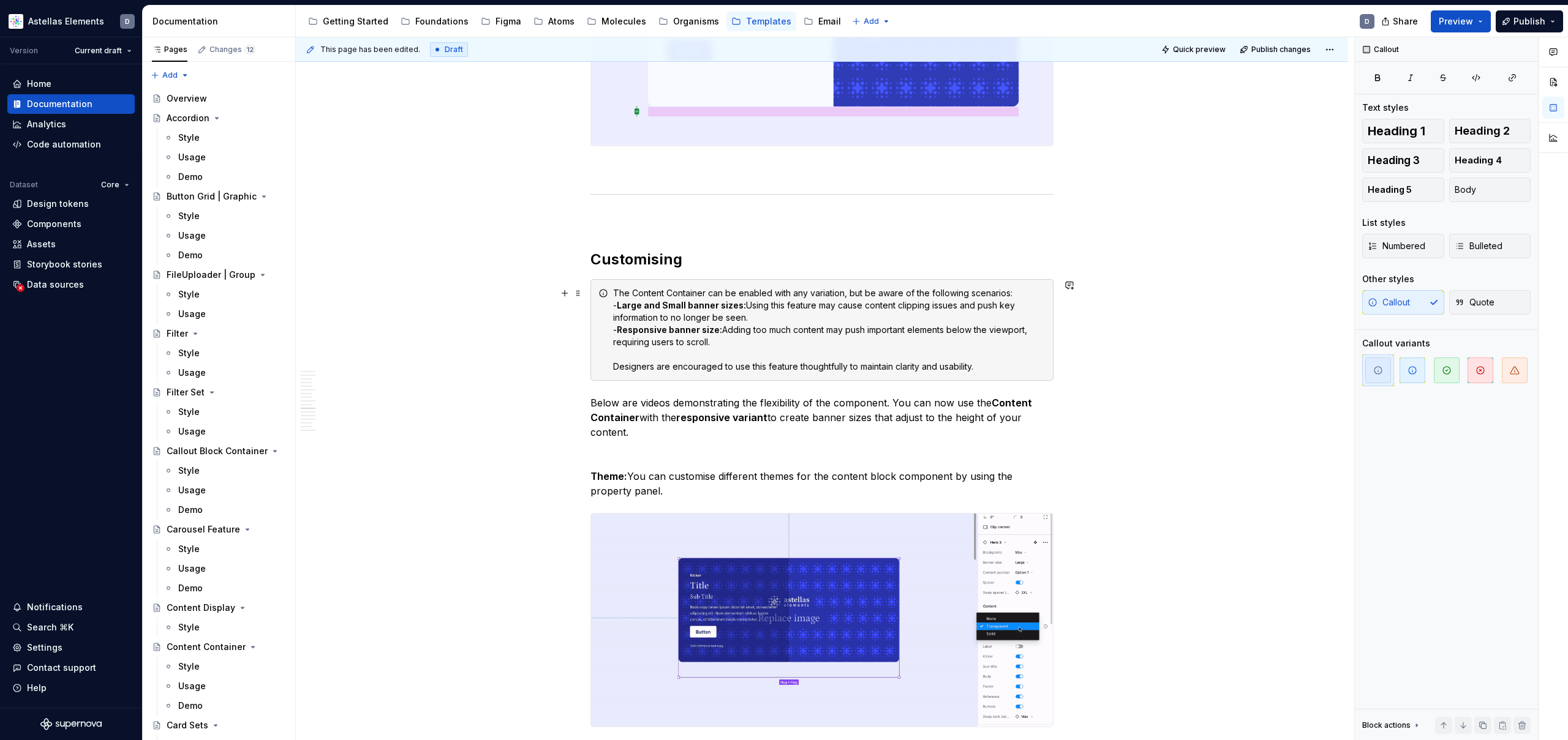
click at [1018, 293] on div "The Content Container can be enabled with any variation, but be aware of the fo…" at bounding box center [829, 330] width 432 height 86
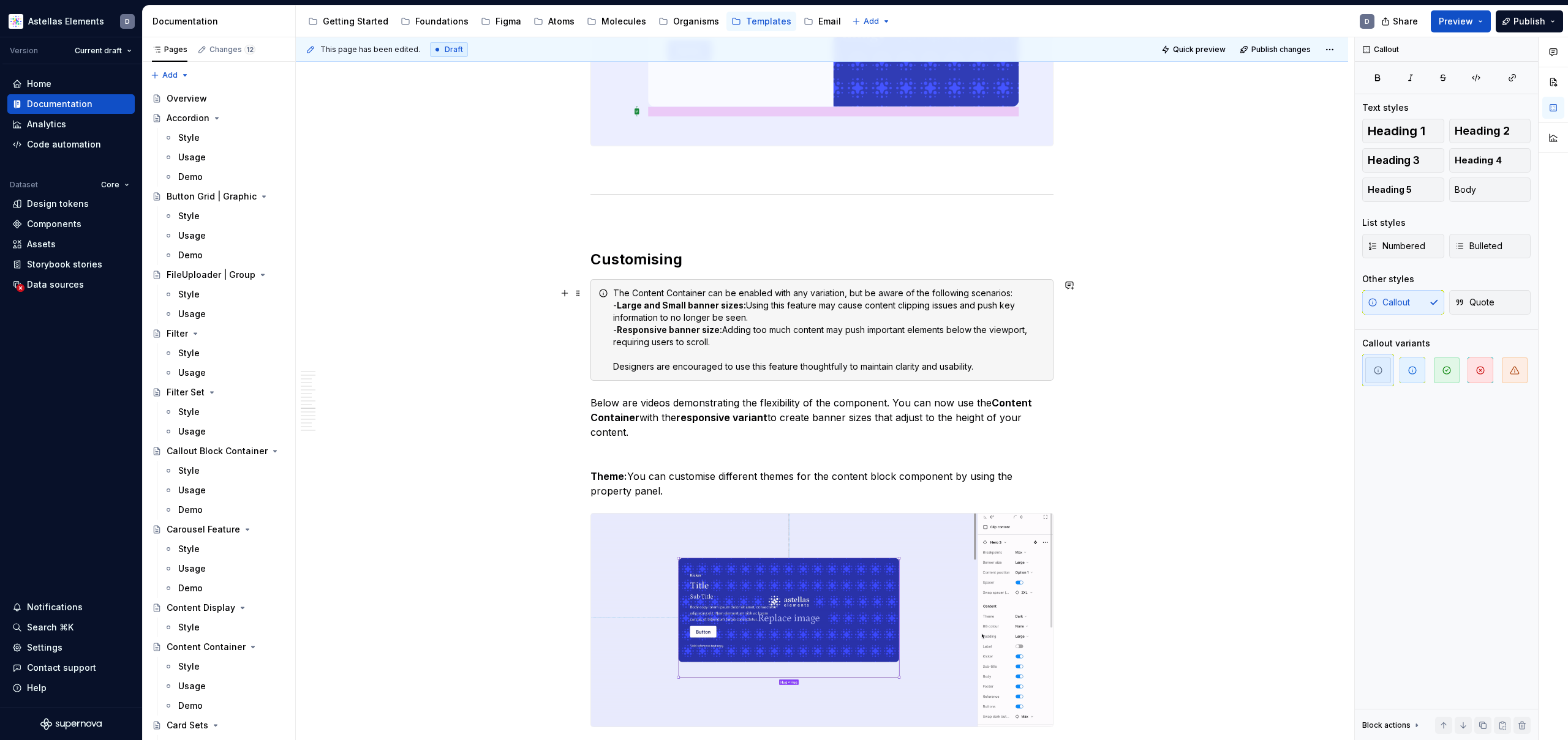
click at [721, 350] on div "The Content Container can be enabled with any variation, but be aware of the fo…" at bounding box center [829, 330] width 432 height 86
click at [729, 339] on div "The Content Container can be enabled with any variation, but be aware of the fo…" at bounding box center [829, 330] width 432 height 86
click at [686, 361] on div "The Content Container can be enabled with any variation, but be aware of the fo…" at bounding box center [829, 330] width 432 height 86
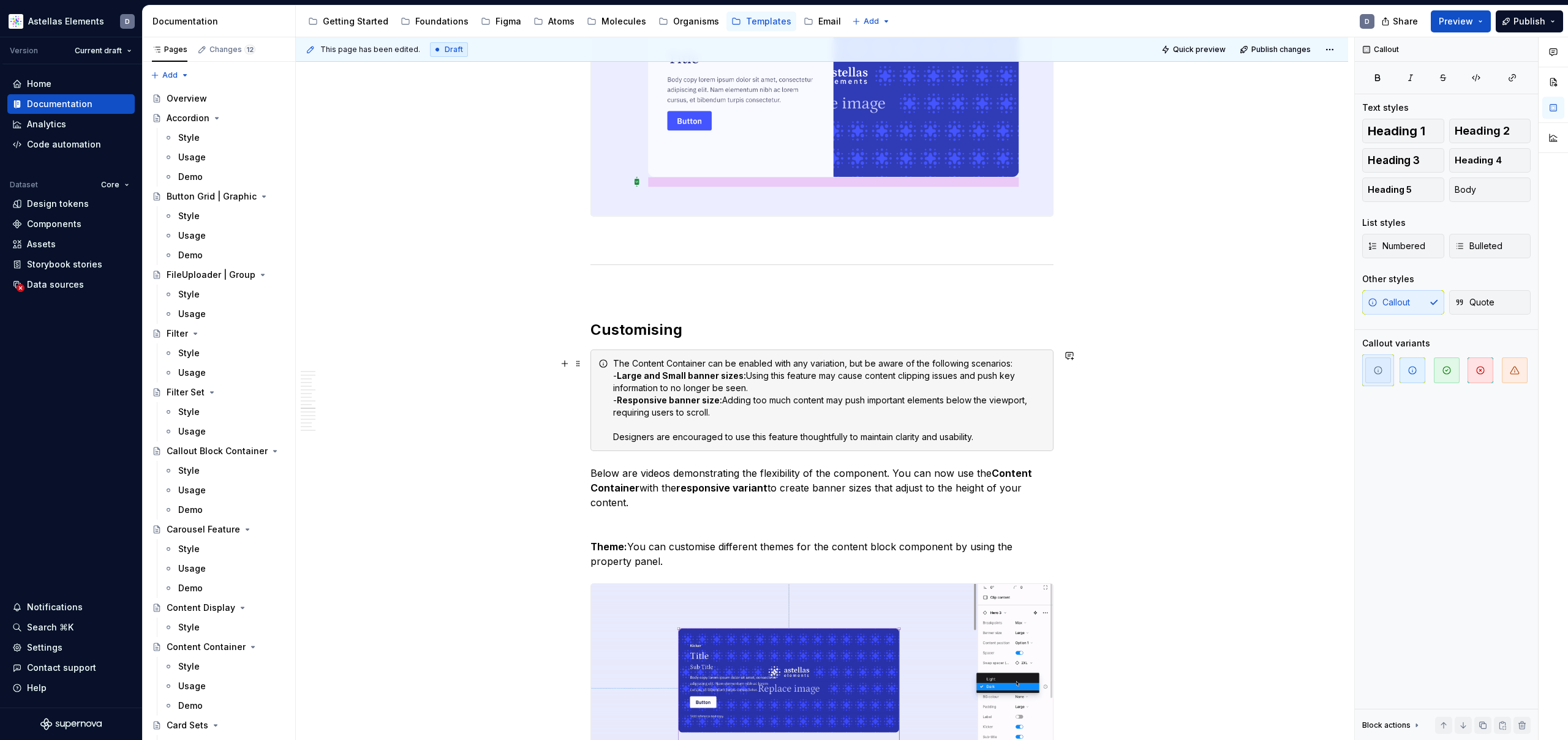
click at [852, 358] on div "The Content Container can be enabled with any variation, but be aware of the fo…" at bounding box center [829, 401] width 432 height 86
click at [917, 416] on div "The Content Container can be enabled with any variation, but be aware of the fo…" at bounding box center [829, 401] width 432 height 86
click at [945, 478] on p "Below are videos demonstrating the flexibility of the component. You can now us…" at bounding box center [822, 487] width 463 height 44
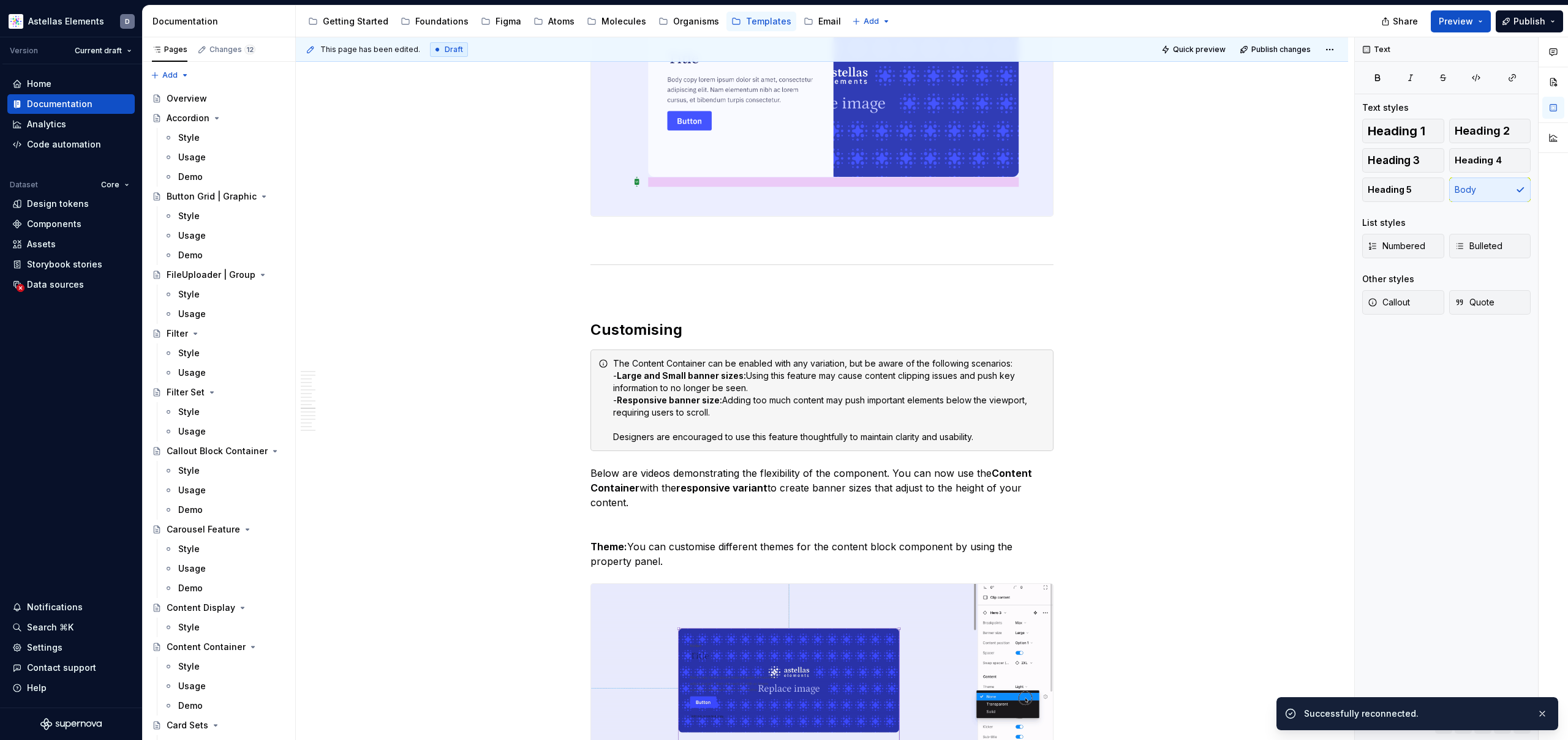
type textarea "*"
